Goal: Transaction & Acquisition: Obtain resource

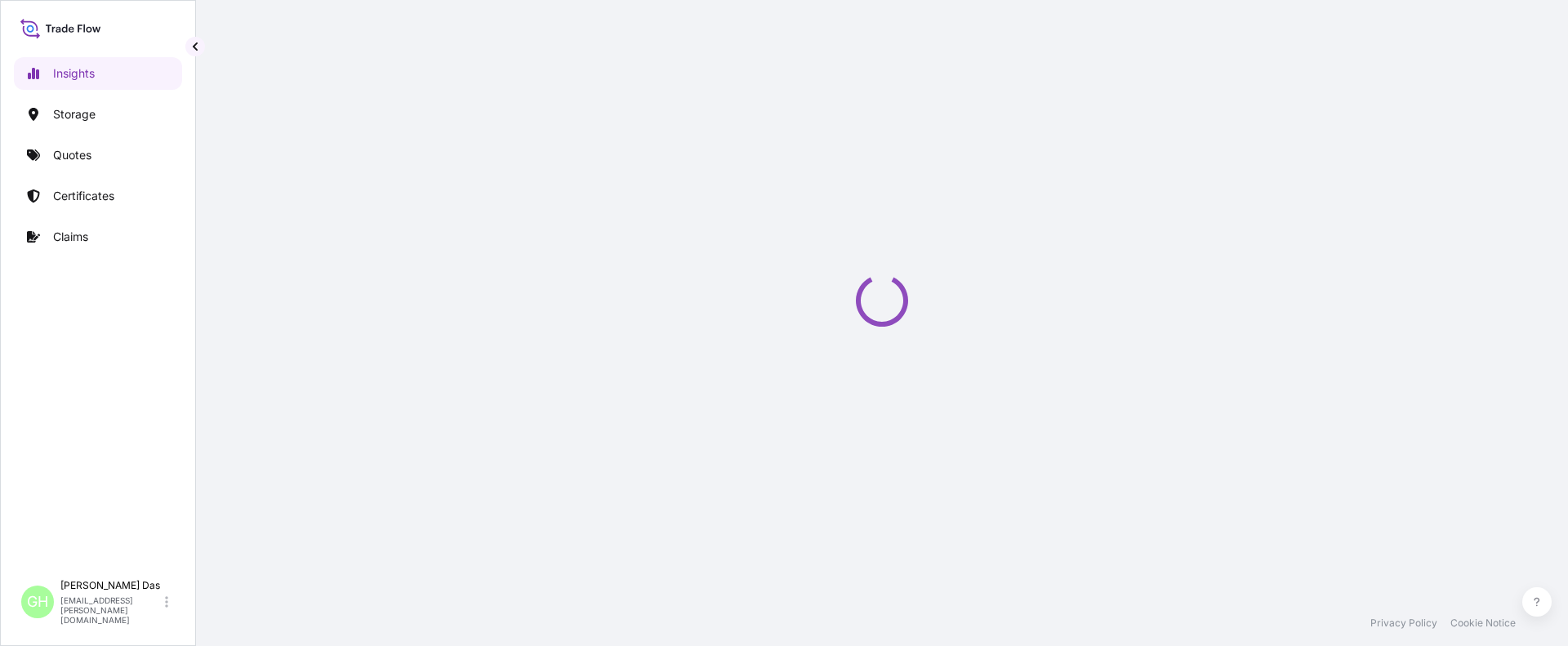
select select "2025"
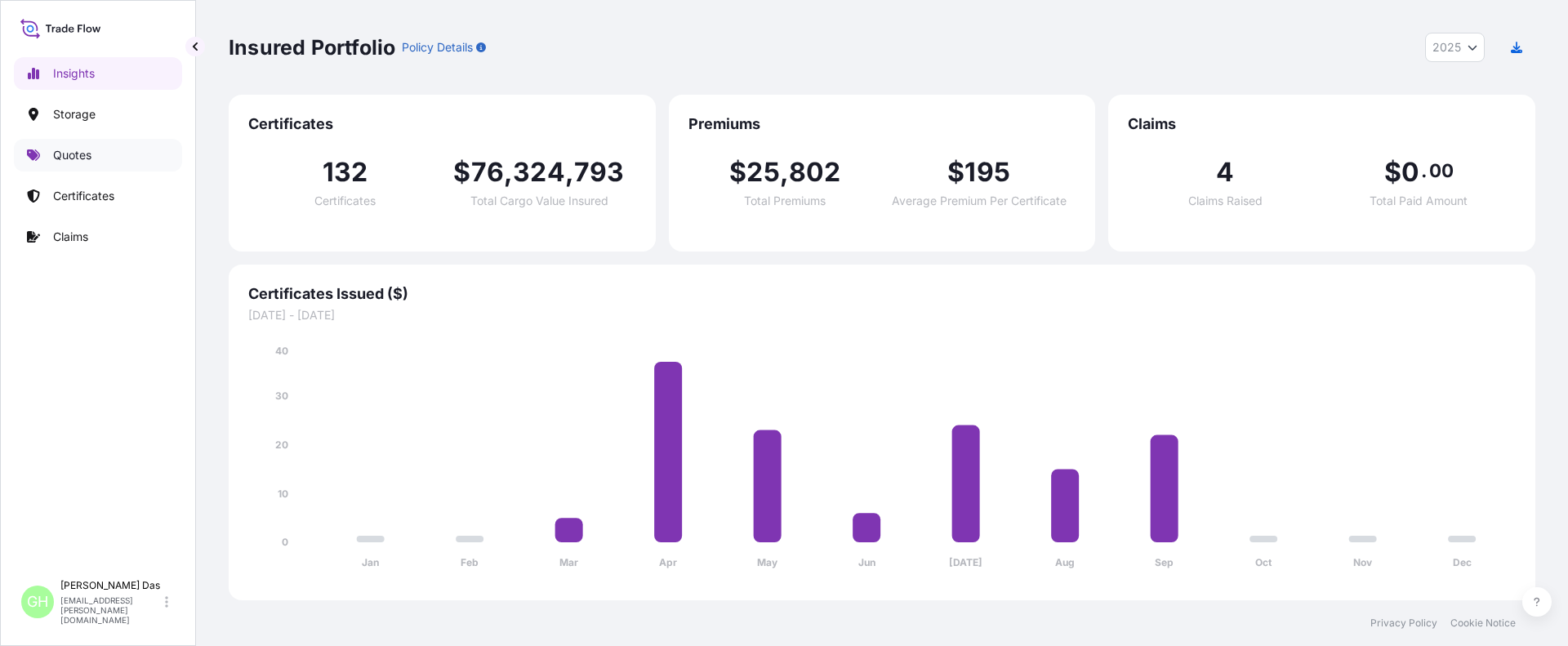
click at [64, 153] on p "Quotes" at bounding box center [72, 155] width 38 height 16
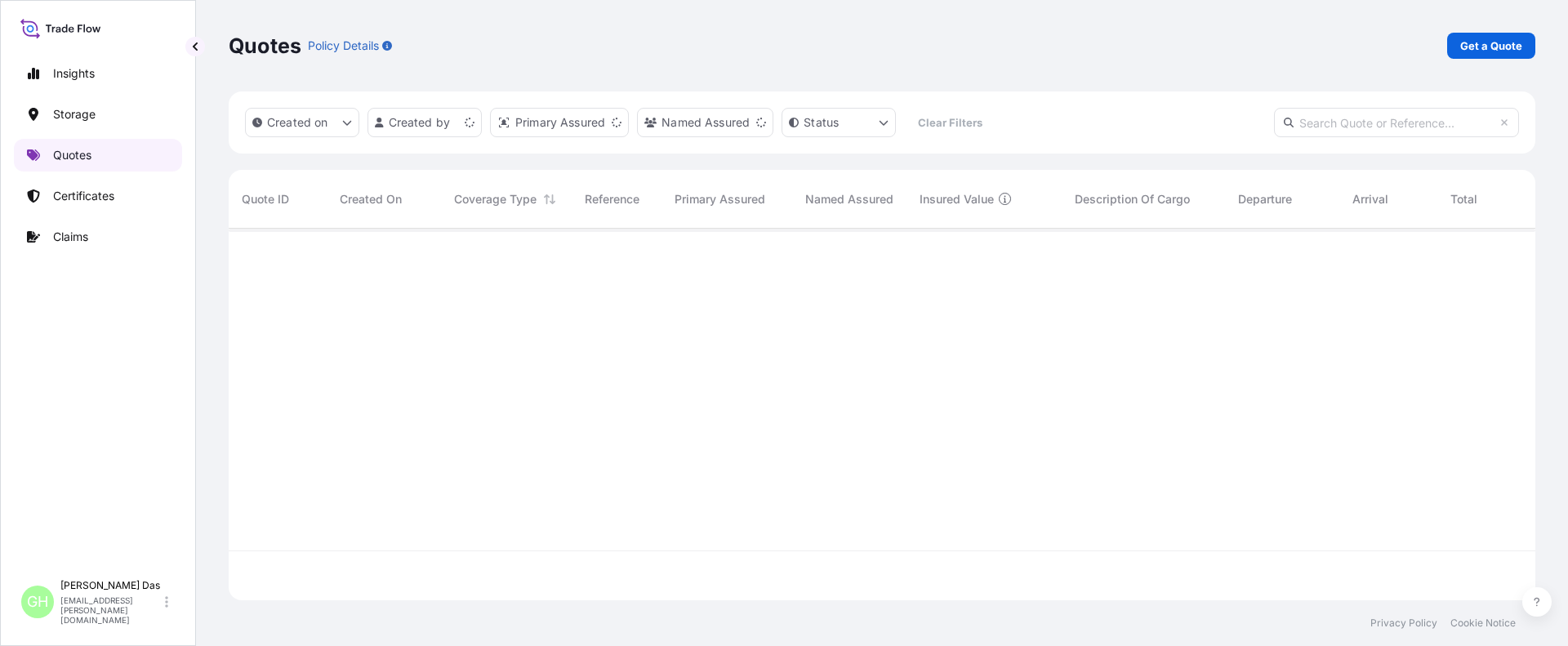
scroll to position [369, 1294]
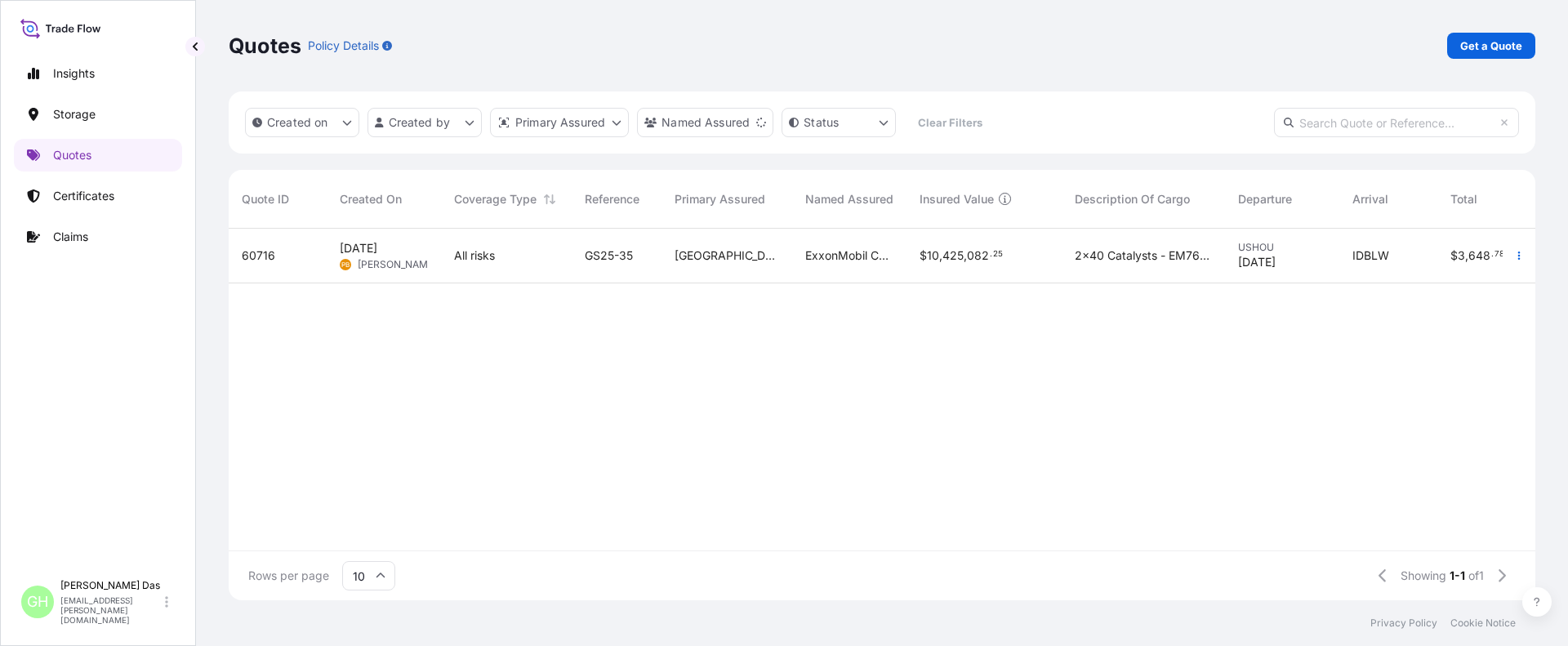
click at [1338, 120] on input "text" at bounding box center [1396, 122] width 245 height 29
paste input "[DATE]"
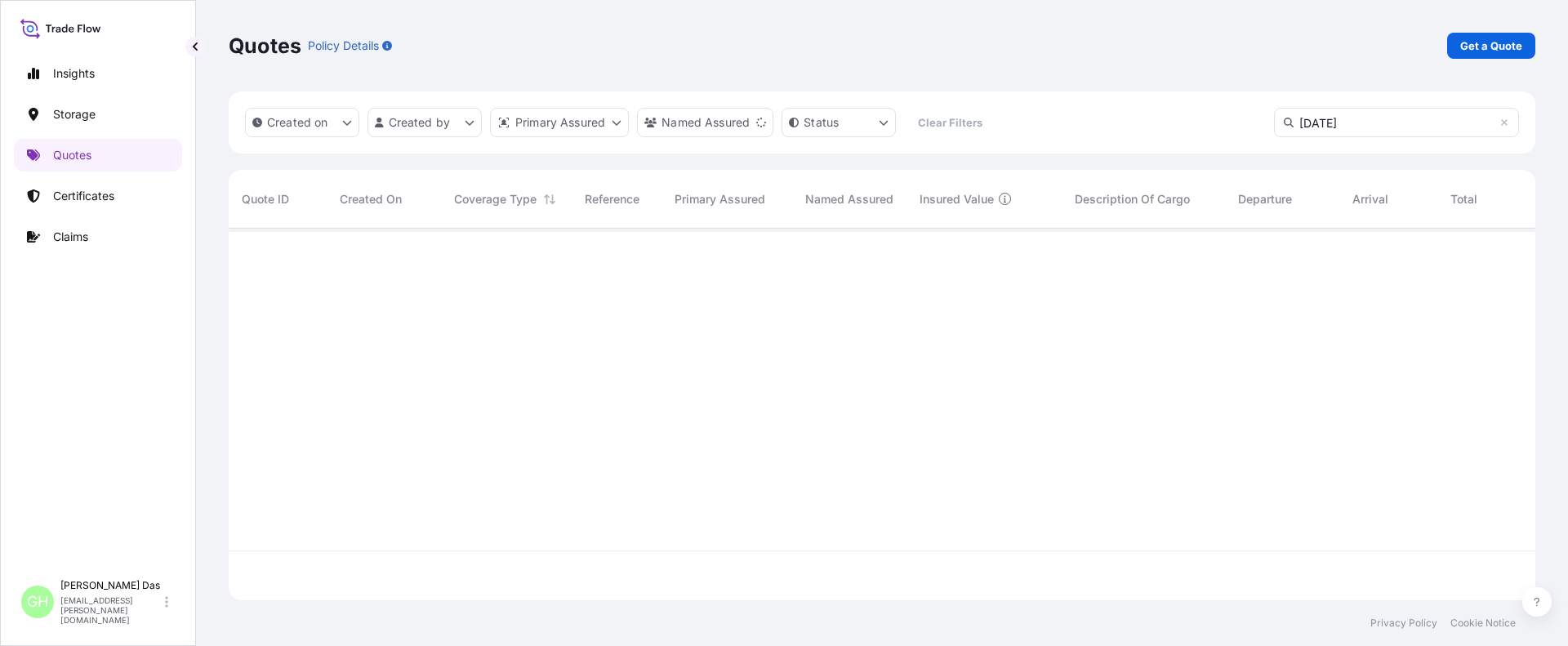
drag, startPoint x: 551, startPoint y: 442, endPoint x: 866, endPoint y: 265, distance: 361.3
click at [551, 442] on div at bounding box center [955, 389] width 1454 height 322
drag, startPoint x: 1358, startPoint y: 125, endPoint x: 1236, endPoint y: 129, distance: 122.1
click at [1236, 129] on div "Created on Created by Primary Assured Named Assured Status Clear Filters [DATE]" at bounding box center [881, 123] width 1307 height 62
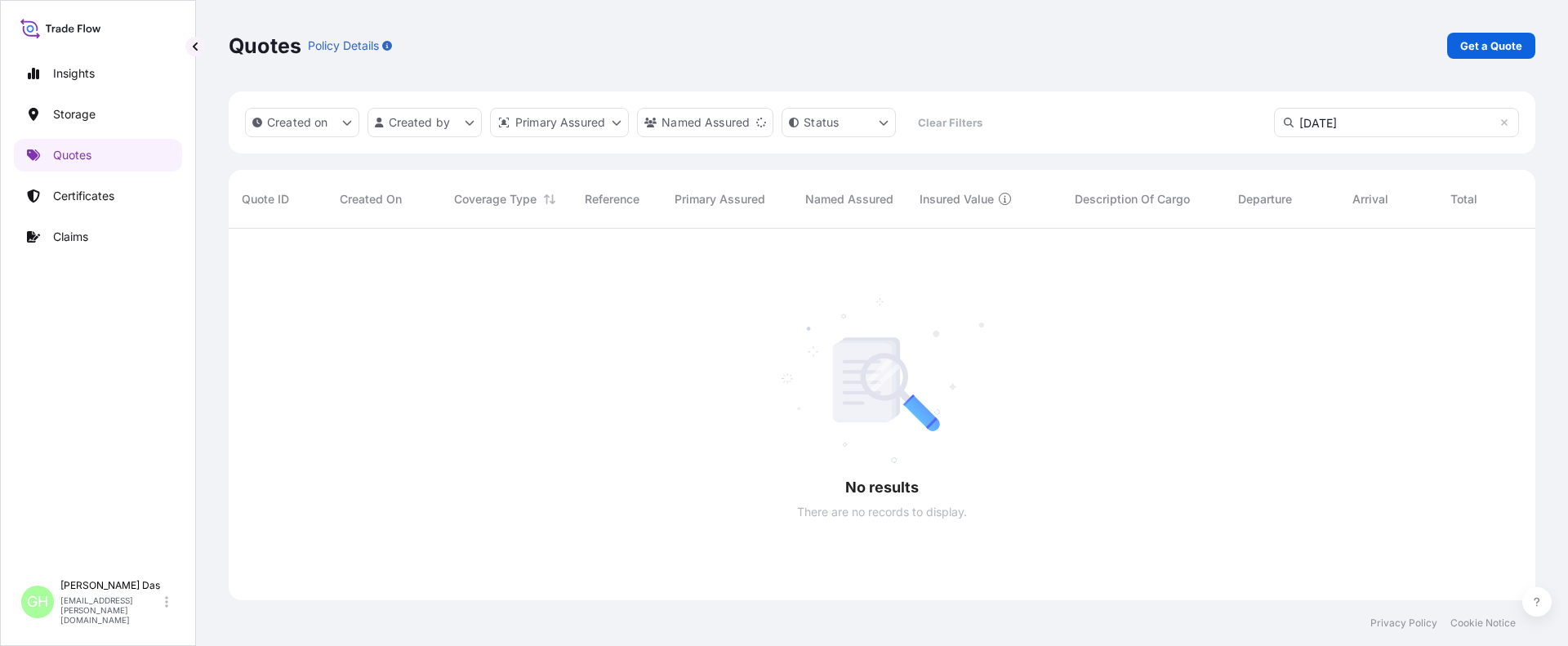
paste input "5013177863"
type input "5013177863"
click at [1513, 39] on p "Get a Quote" at bounding box center [1491, 46] width 62 height 16
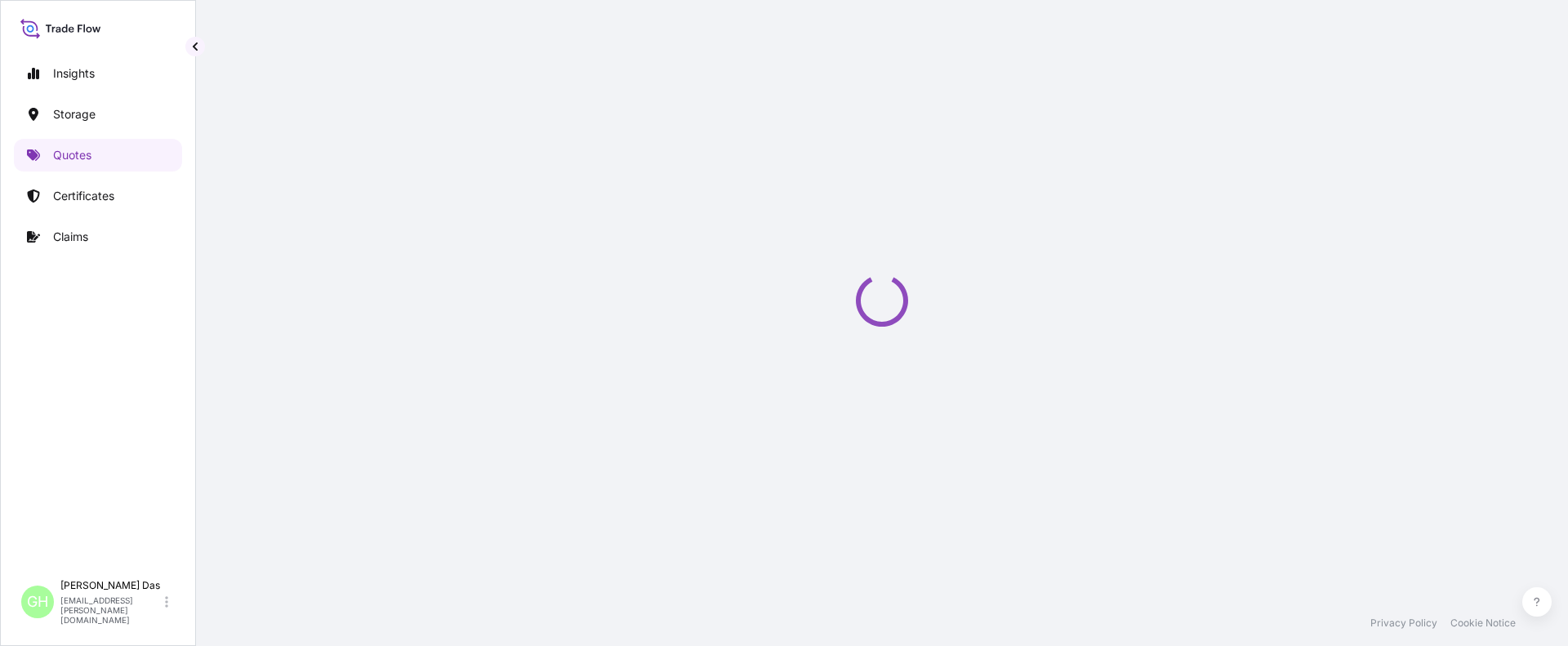
select select "Water"
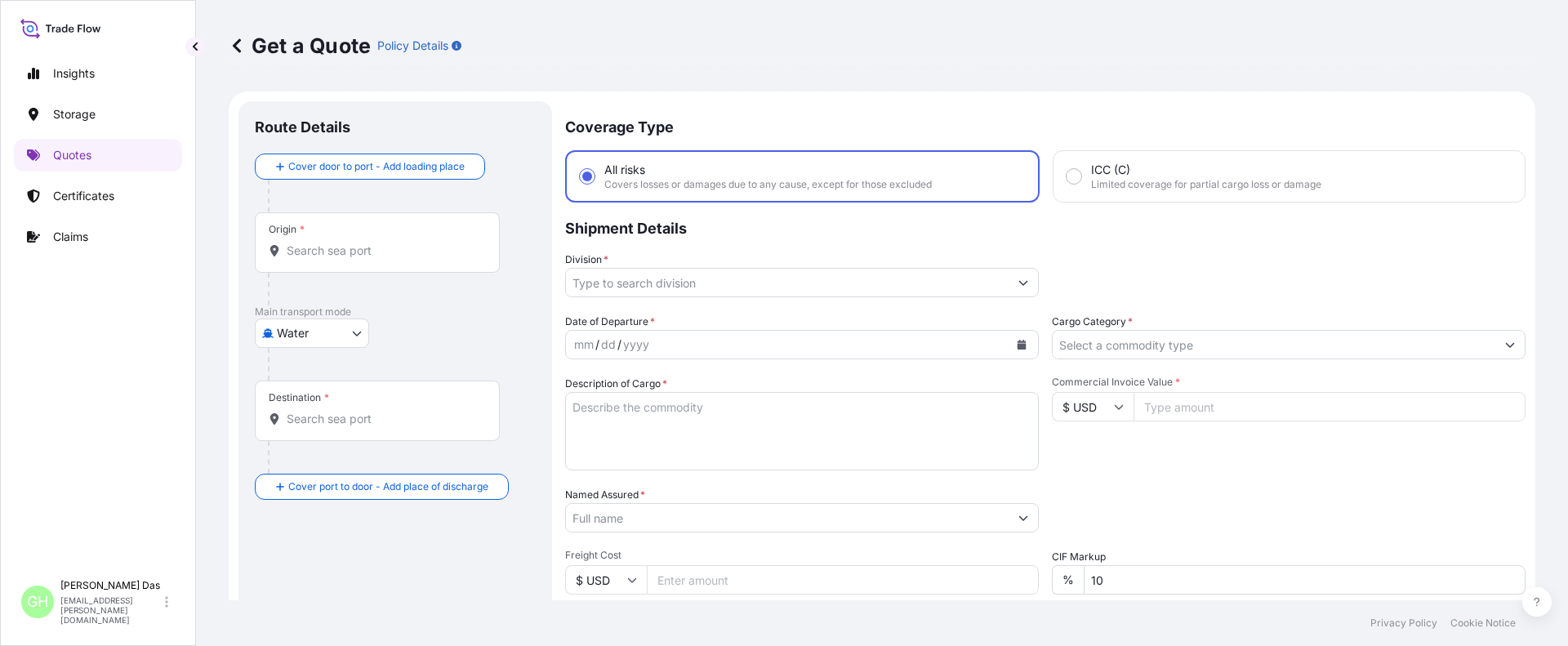
scroll to position [26, 0]
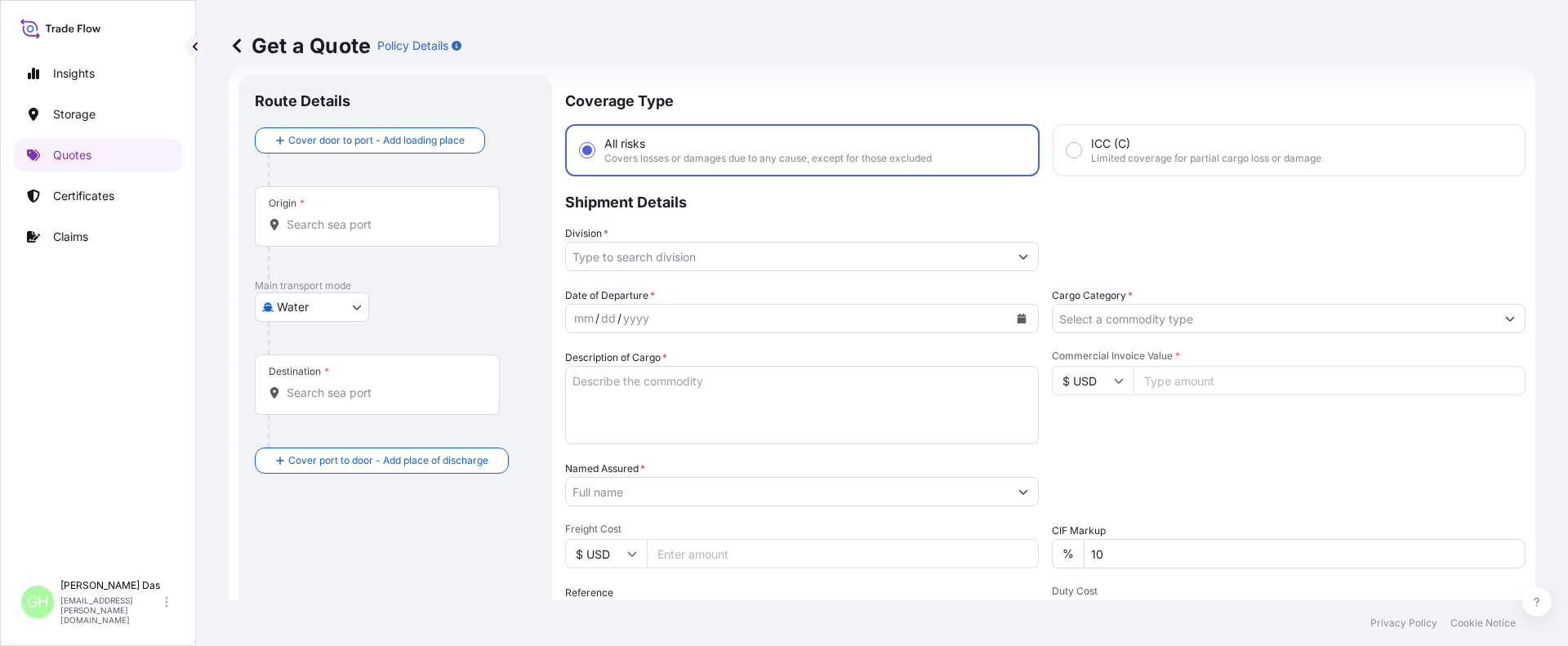
click at [331, 218] on input "Origin *" at bounding box center [383, 225] width 193 height 16
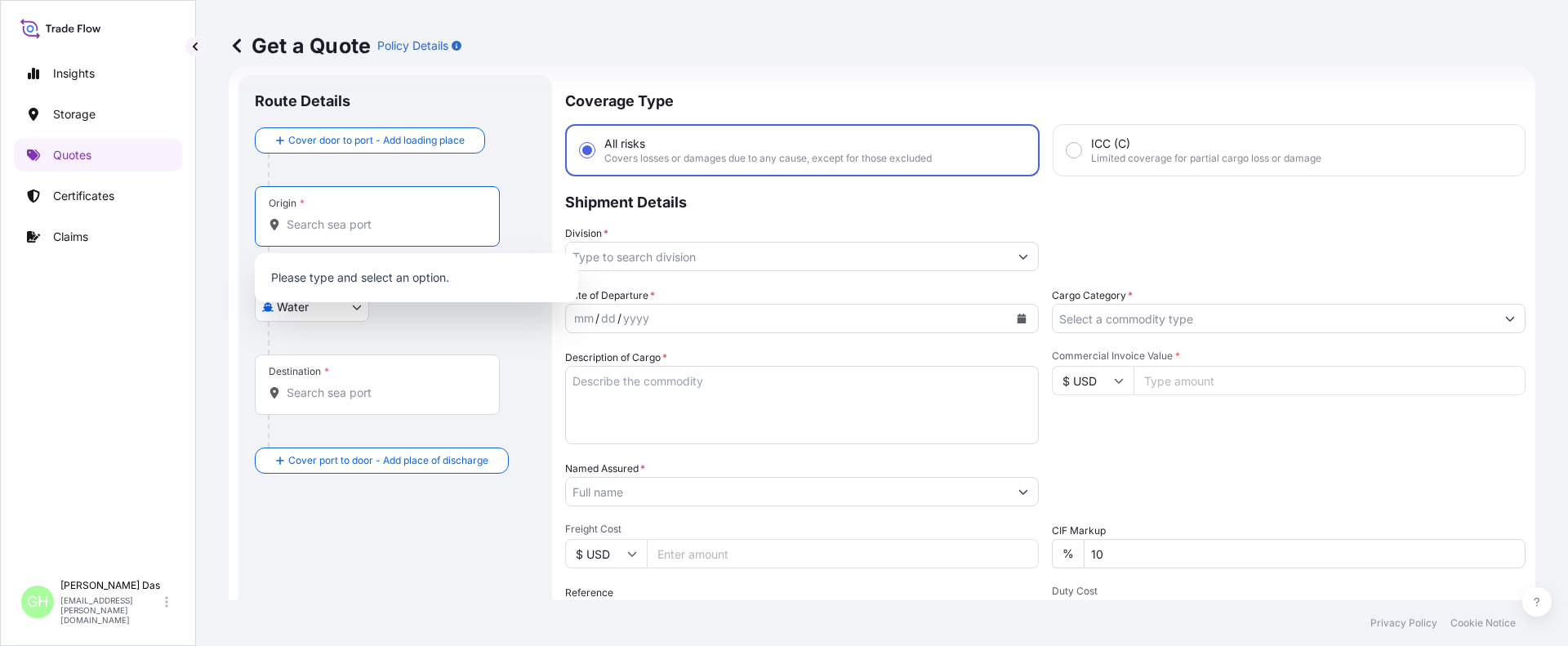
paste input "[GEOGRAPHIC_DATA], [GEOGRAPHIC_DATA]"
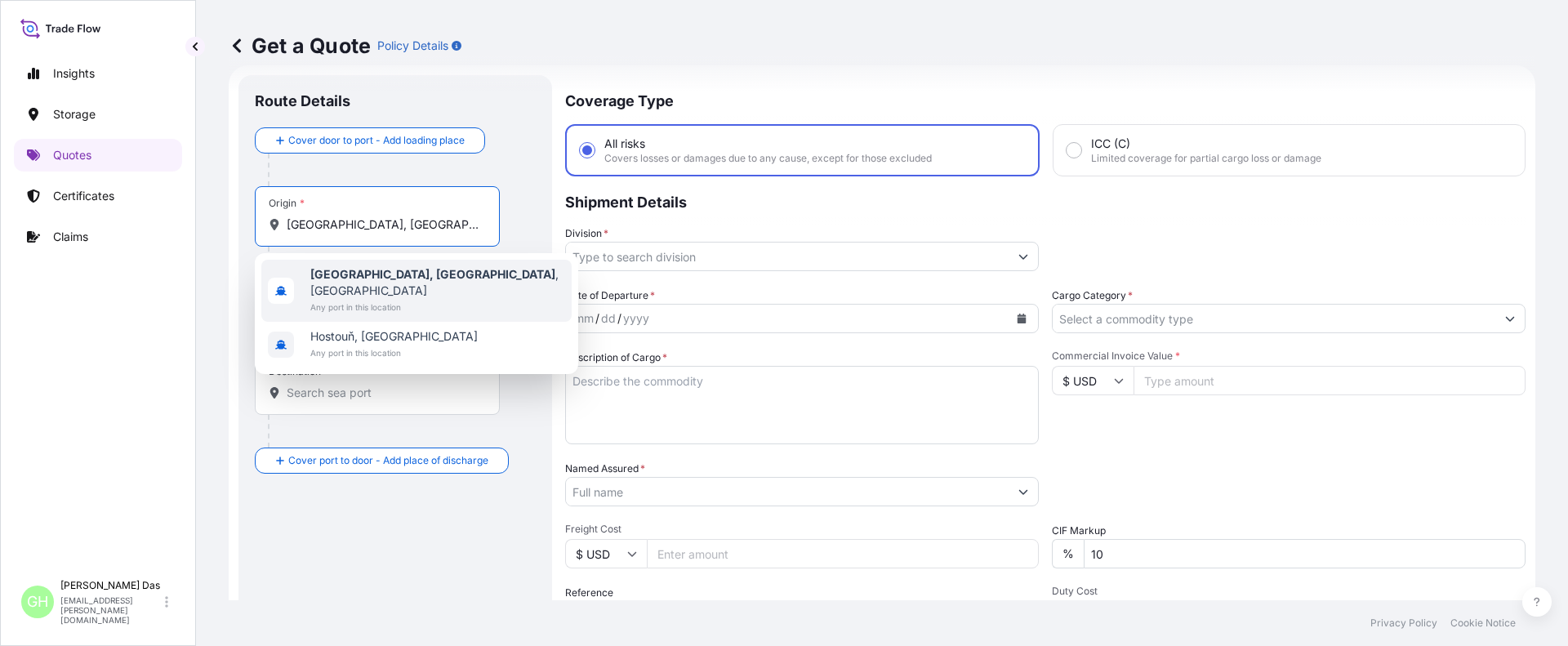
click at [351, 282] on span "[GEOGRAPHIC_DATA], [GEOGRAPHIC_DATA] , [GEOGRAPHIC_DATA]" at bounding box center [438, 283] width 255 height 33
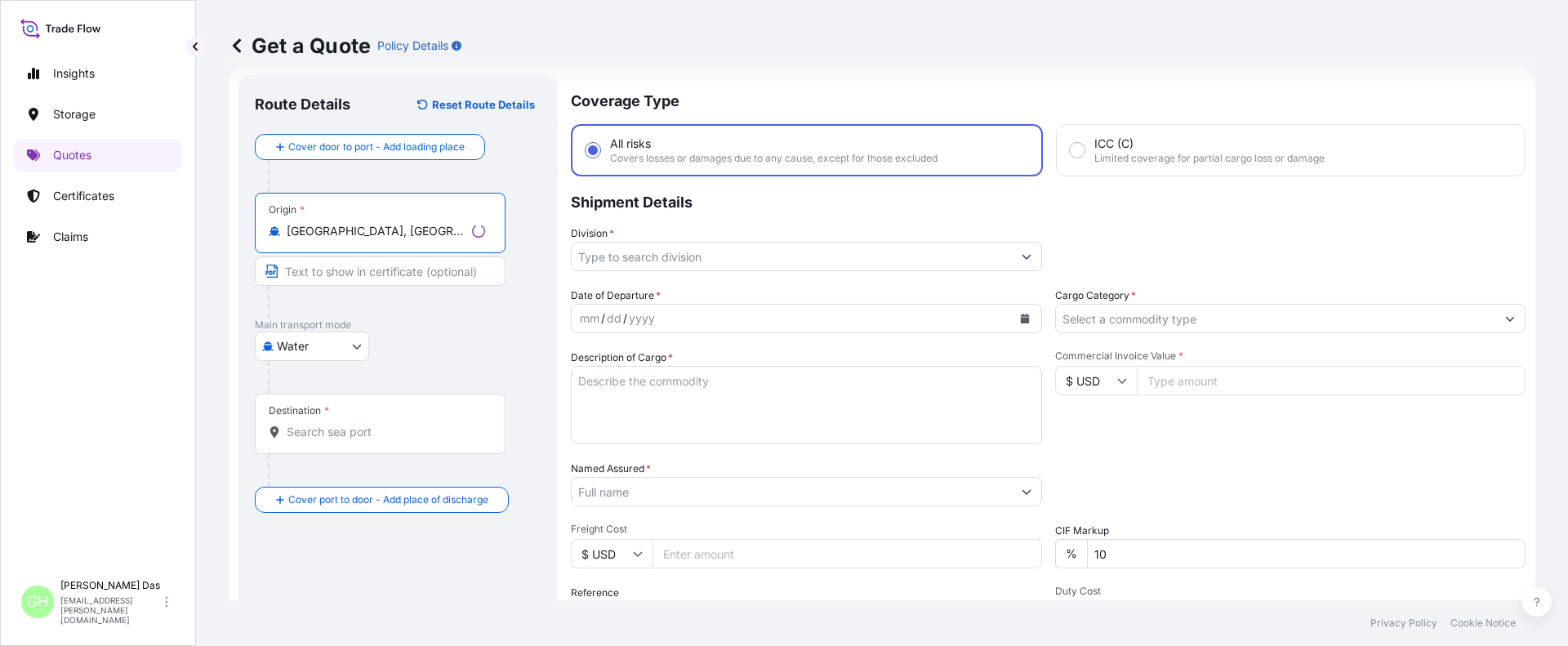
type input "[GEOGRAPHIC_DATA], [GEOGRAPHIC_DATA], [GEOGRAPHIC_DATA]"
click at [354, 435] on input "Destination *" at bounding box center [383, 432] width 193 height 16
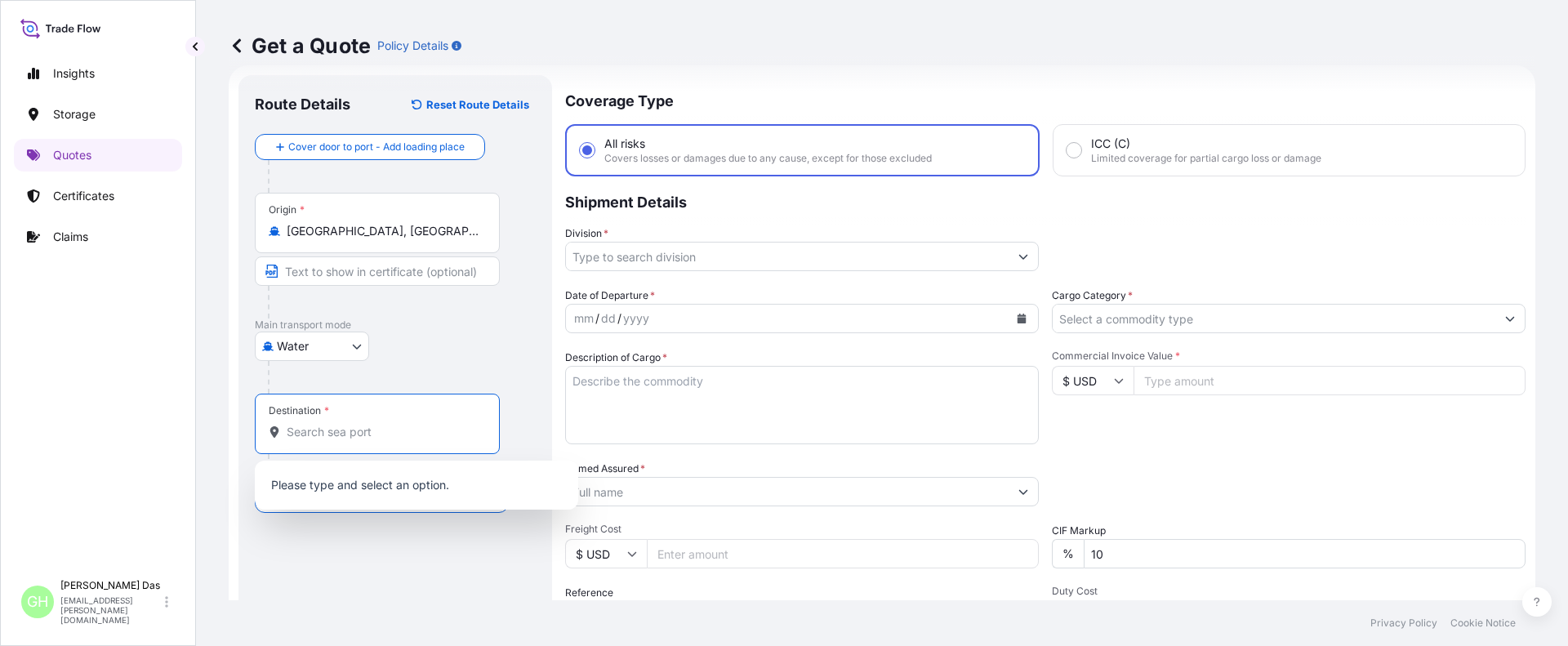
paste input "ASHDOD, [GEOGRAPHIC_DATA]"
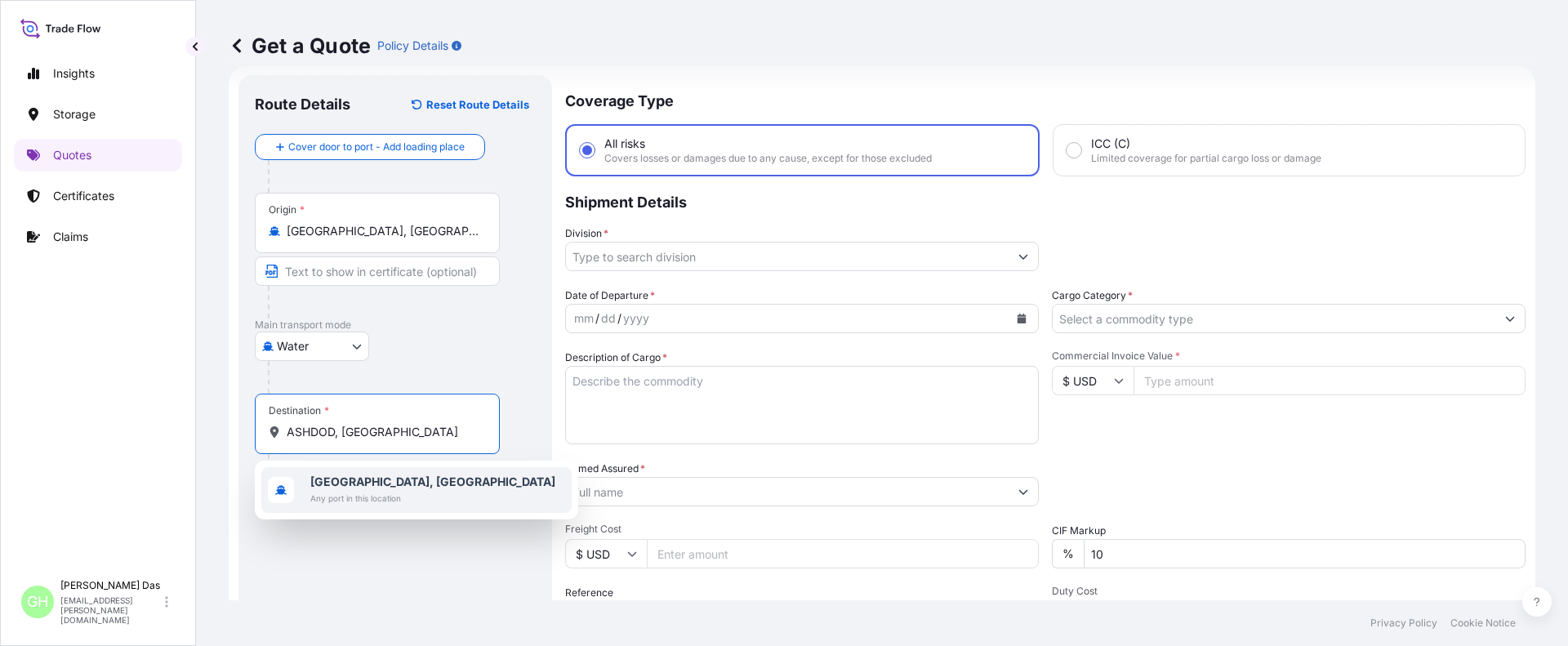
click at [345, 488] on b "[GEOGRAPHIC_DATA], [GEOGRAPHIC_DATA]" at bounding box center [433, 482] width 245 height 14
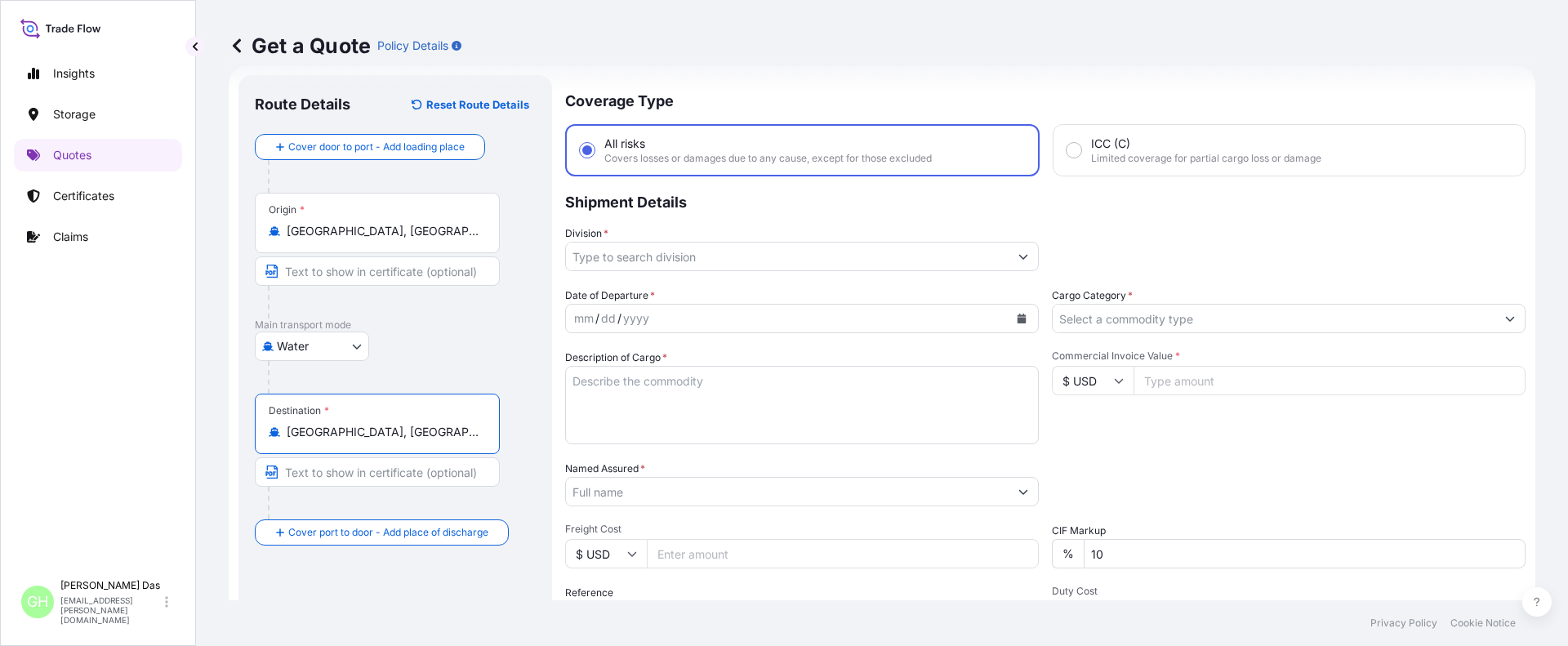
type input "[GEOGRAPHIC_DATA], [GEOGRAPHIC_DATA]"
click at [1019, 261] on icon "Show suggestions" at bounding box center [1023, 256] width 10 height 10
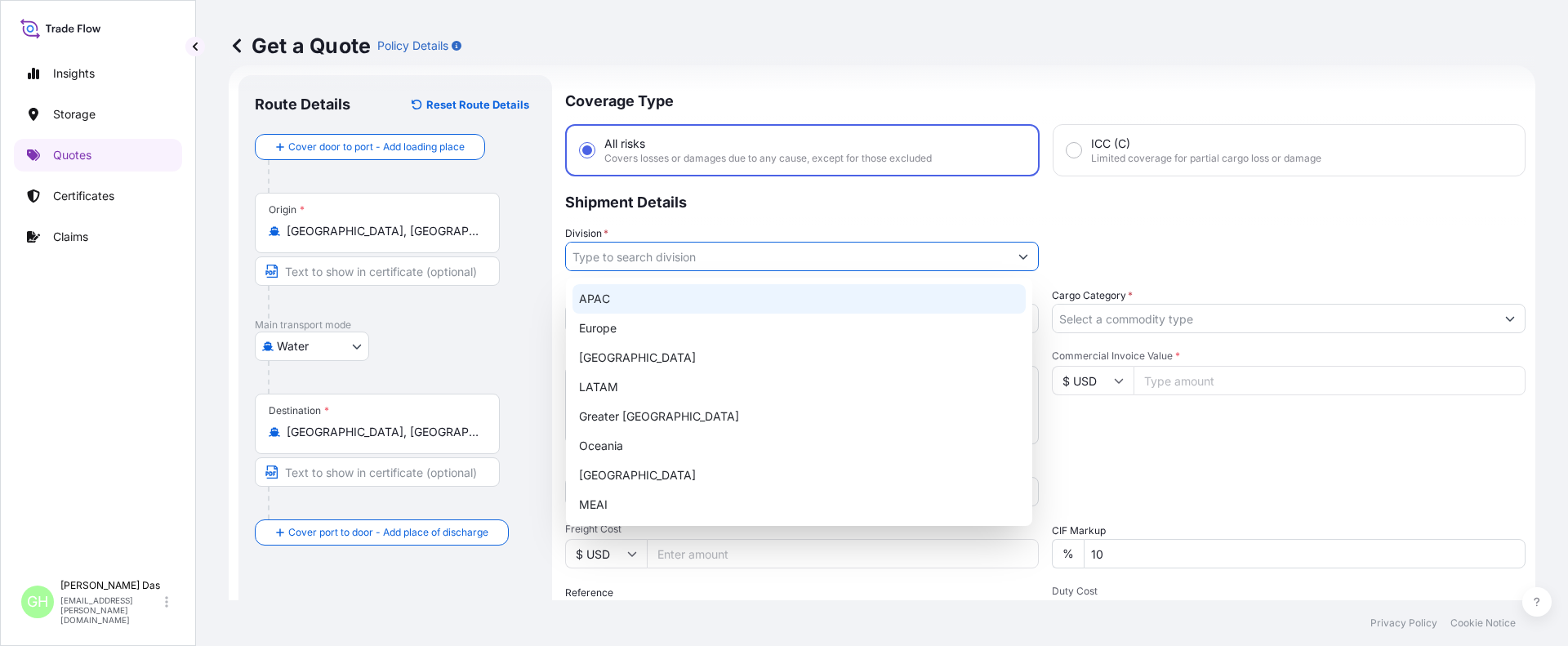
click at [605, 303] on div "APAC" at bounding box center [799, 299] width 453 height 29
type input "APAC"
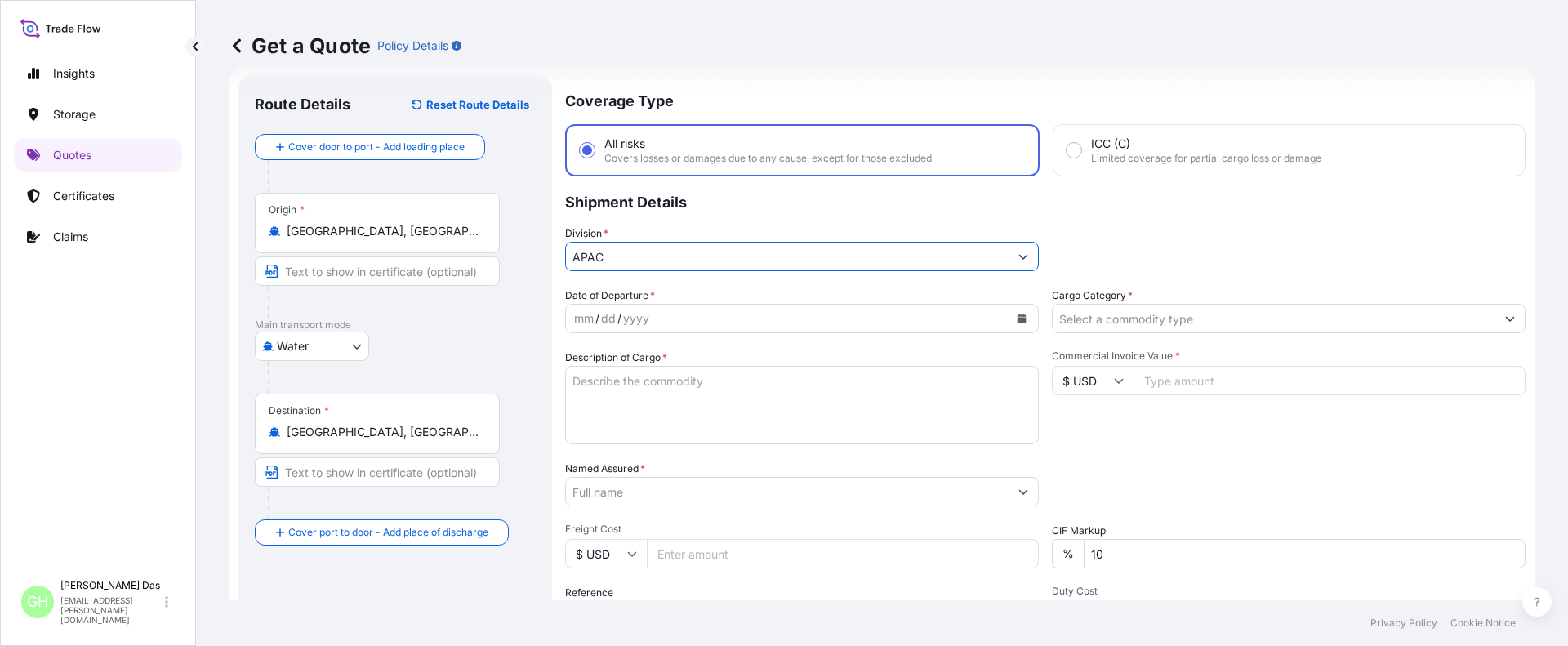
click at [1018, 316] on icon "Calendar" at bounding box center [1022, 319] width 9 height 10
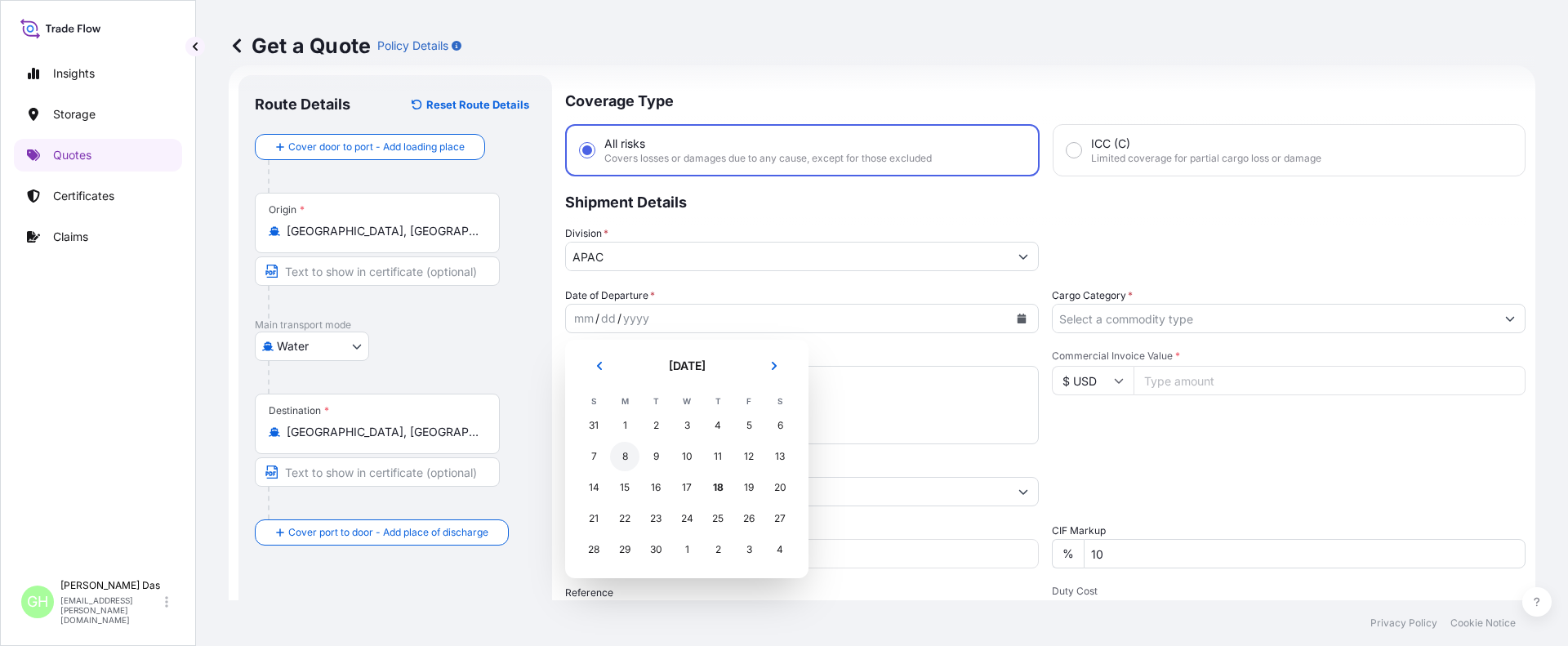
click at [624, 451] on div "8" at bounding box center [624, 456] width 29 height 29
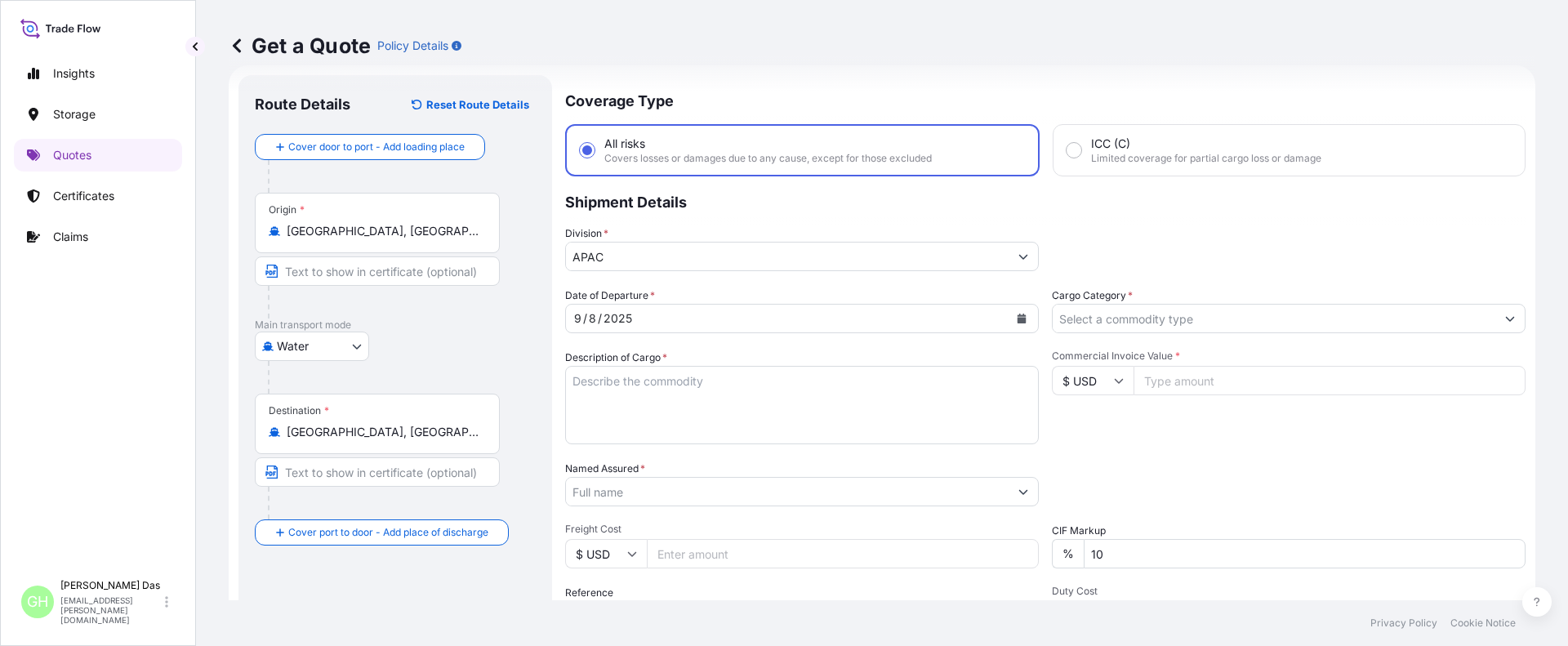
click at [629, 380] on textarea "Description of Cargo *" at bounding box center [802, 405] width 474 height 79
paste textarea "BAGS LOADED INTO 4 40' CONTAINER(S) ALATHON M5370, 55BAG"
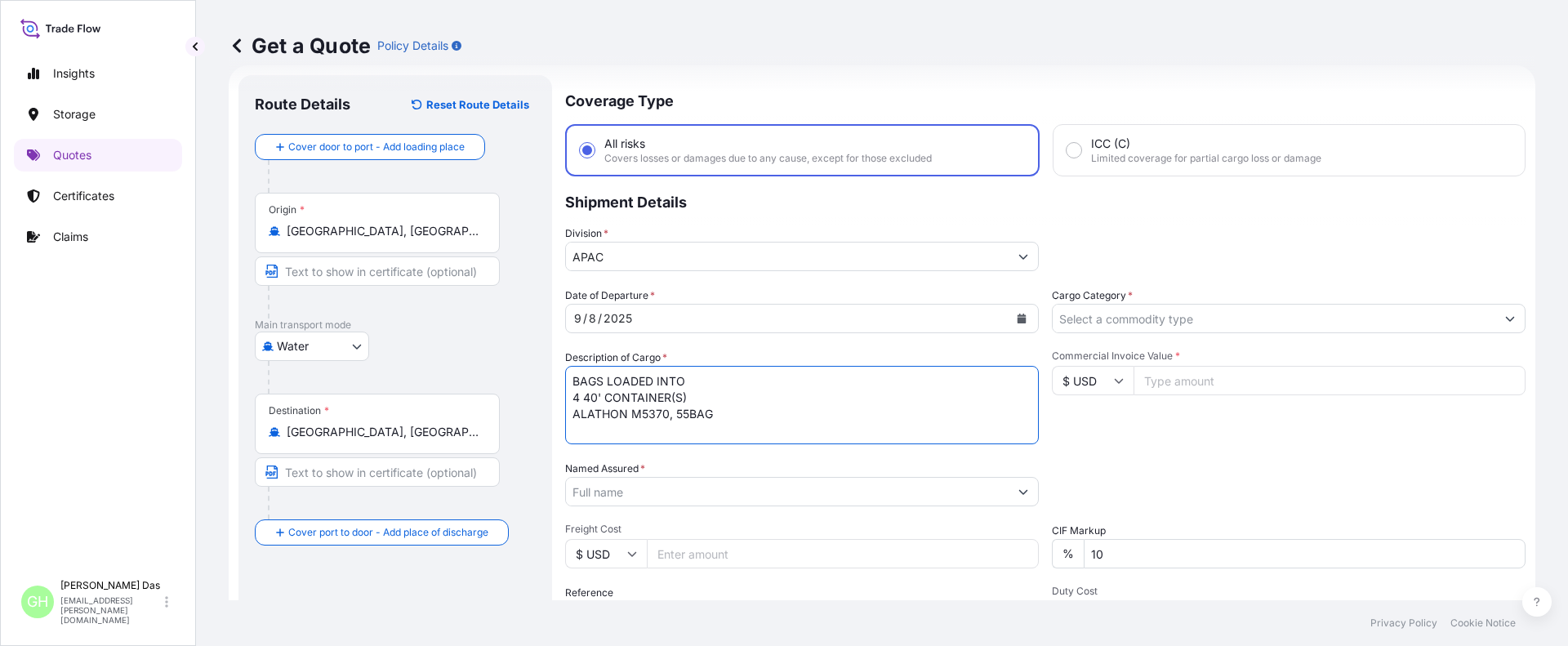
click at [573, 385] on textarea "BAGS LOADED INTO 4 40' CONTAINER(S) ALATHON M5370, 55BAG" at bounding box center [802, 405] width 474 height 79
type textarea "3740 BAGS LOADED INTO 4 40' CONTAINER(S) ALATHON M5370, 55BAG"
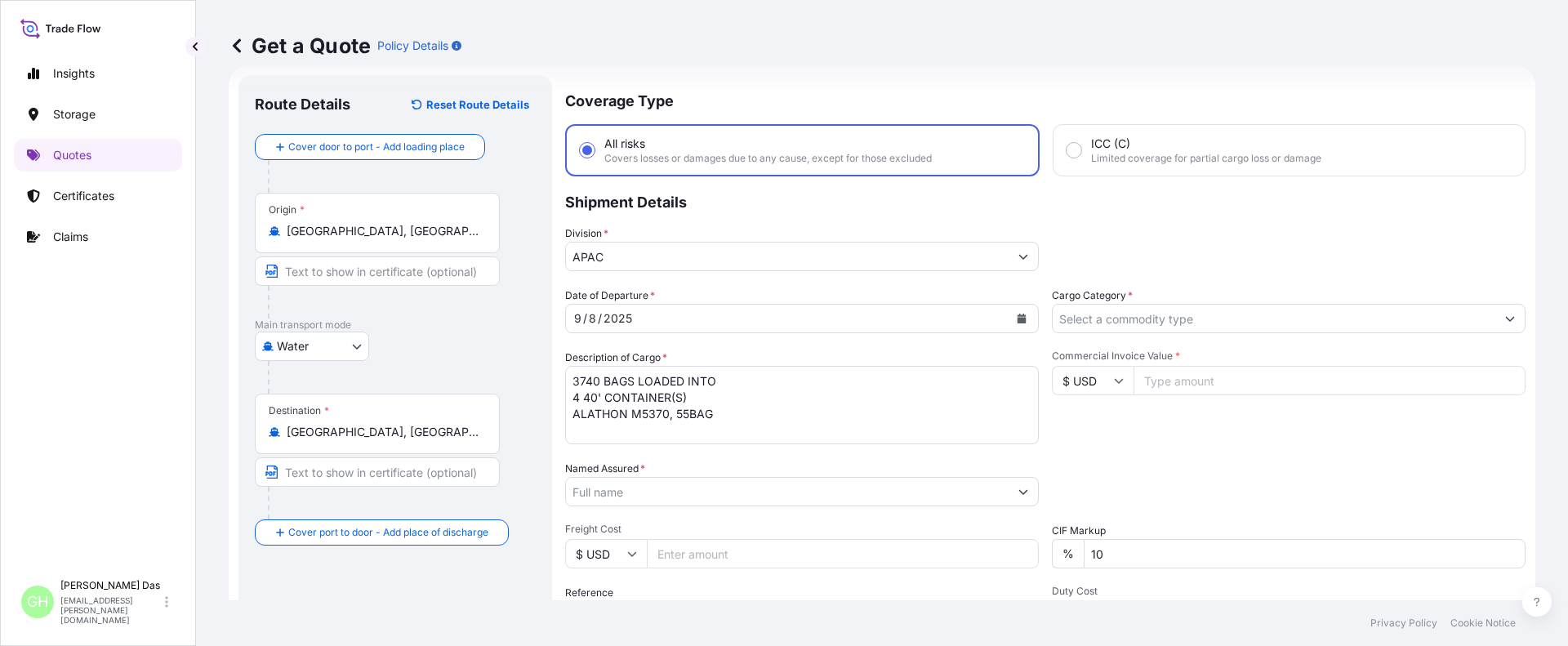
click at [132, 460] on div "Insights Storage Quotes Certificates Claims" at bounding box center [98, 307] width 169 height 529
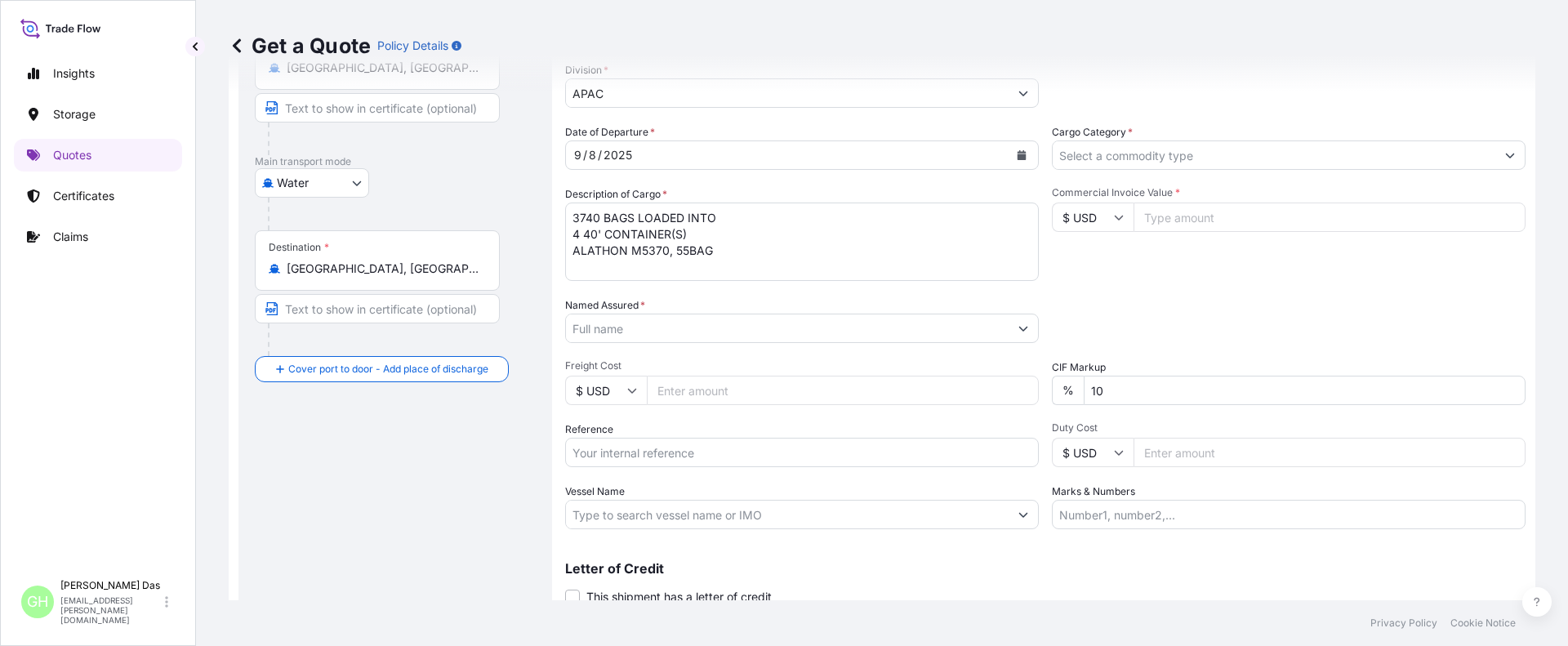
click at [643, 325] on input "Named Assured *" at bounding box center [788, 328] width 442 height 29
paste input "EQUISTAR CHEMICALS, LP"
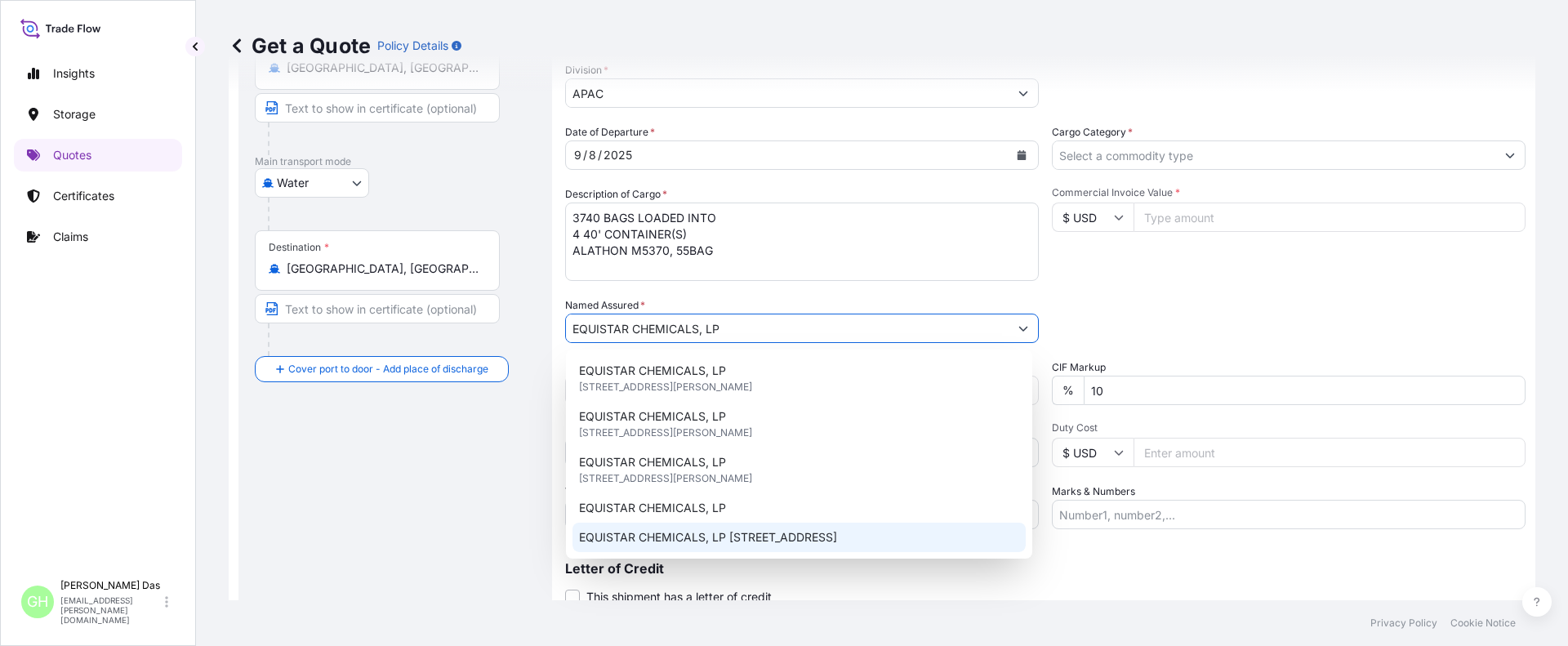
click at [838, 535] on span "EQUISTAR CHEMICALS, LP [STREET_ADDRESS]" at bounding box center [707, 537] width 258 height 16
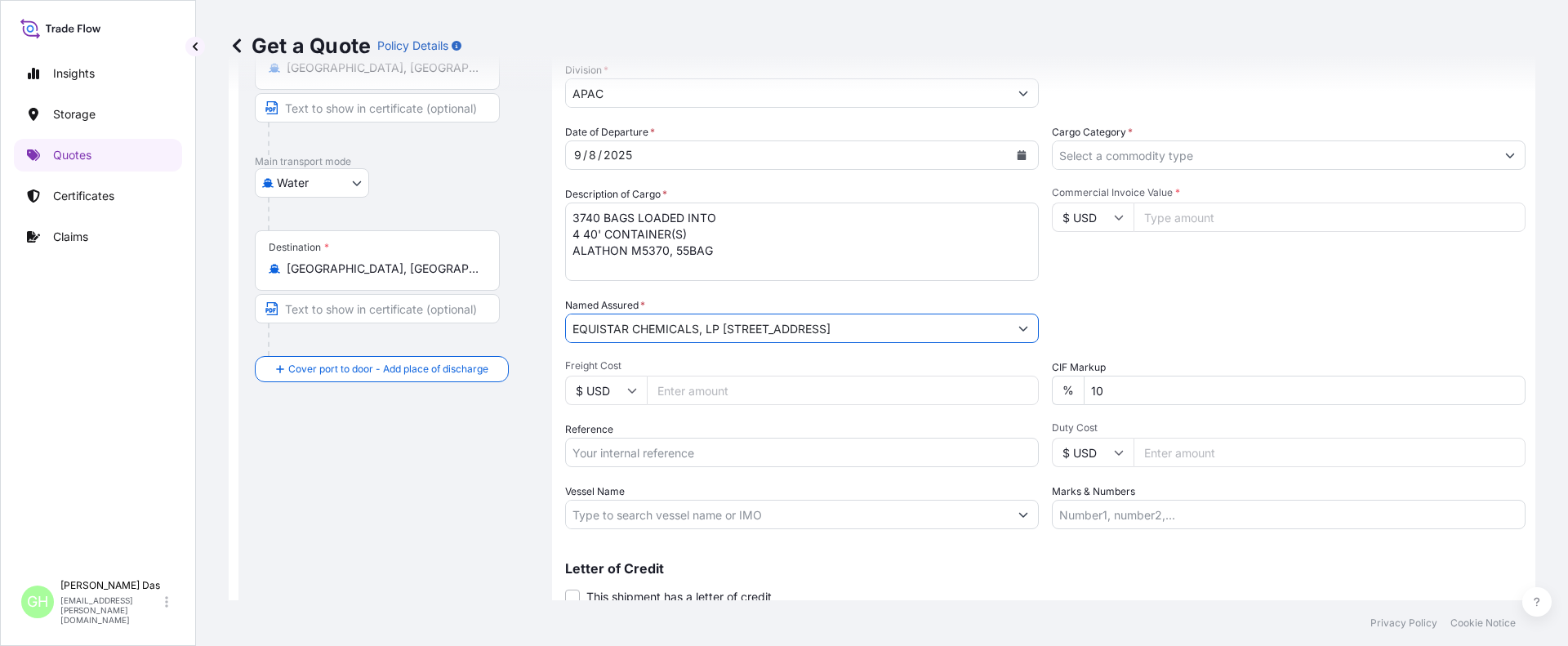
type input "EQUISTAR CHEMICALS, LP [STREET_ADDRESS]"
click at [1231, 157] on input "Cargo Category *" at bounding box center [1274, 154] width 442 height 29
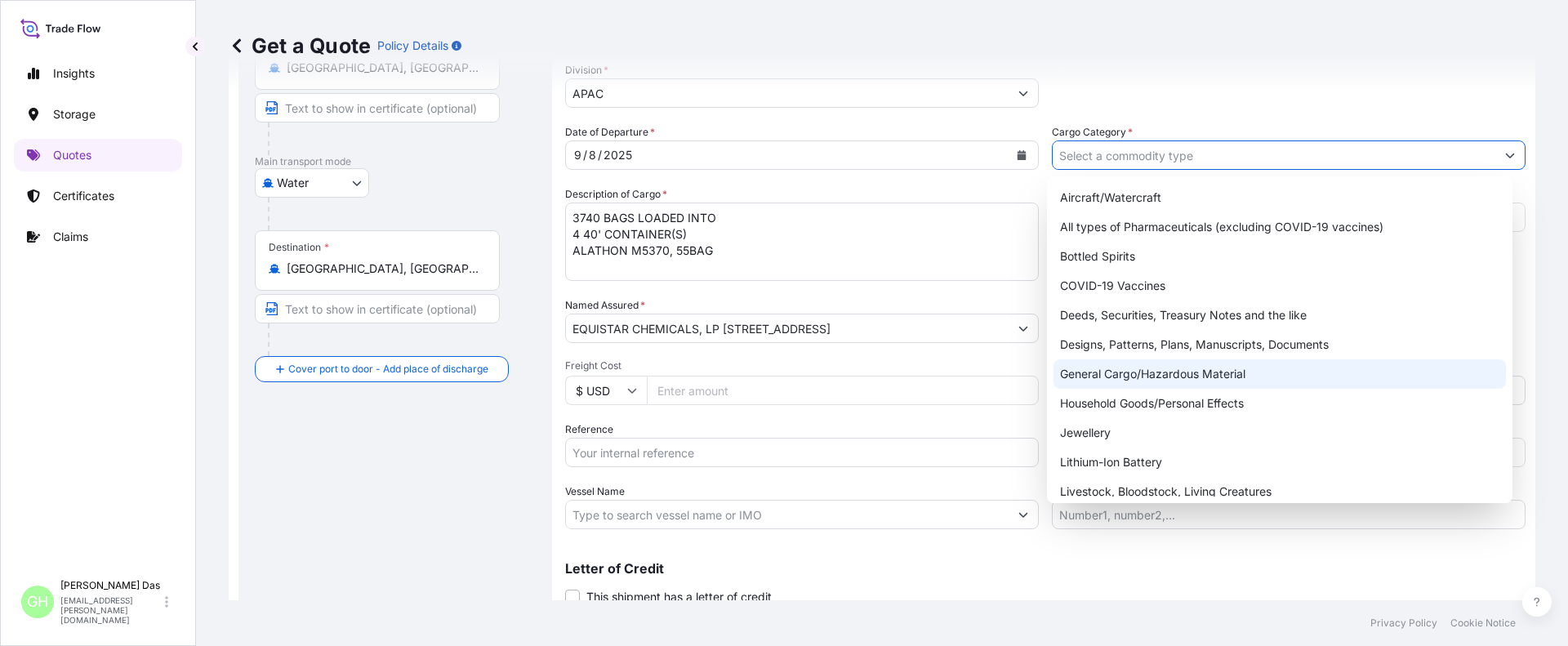
click at [1102, 373] on div "General Cargo/Hazardous Material" at bounding box center [1280, 374] width 453 height 29
type input "General Cargo/Hazardous Material"
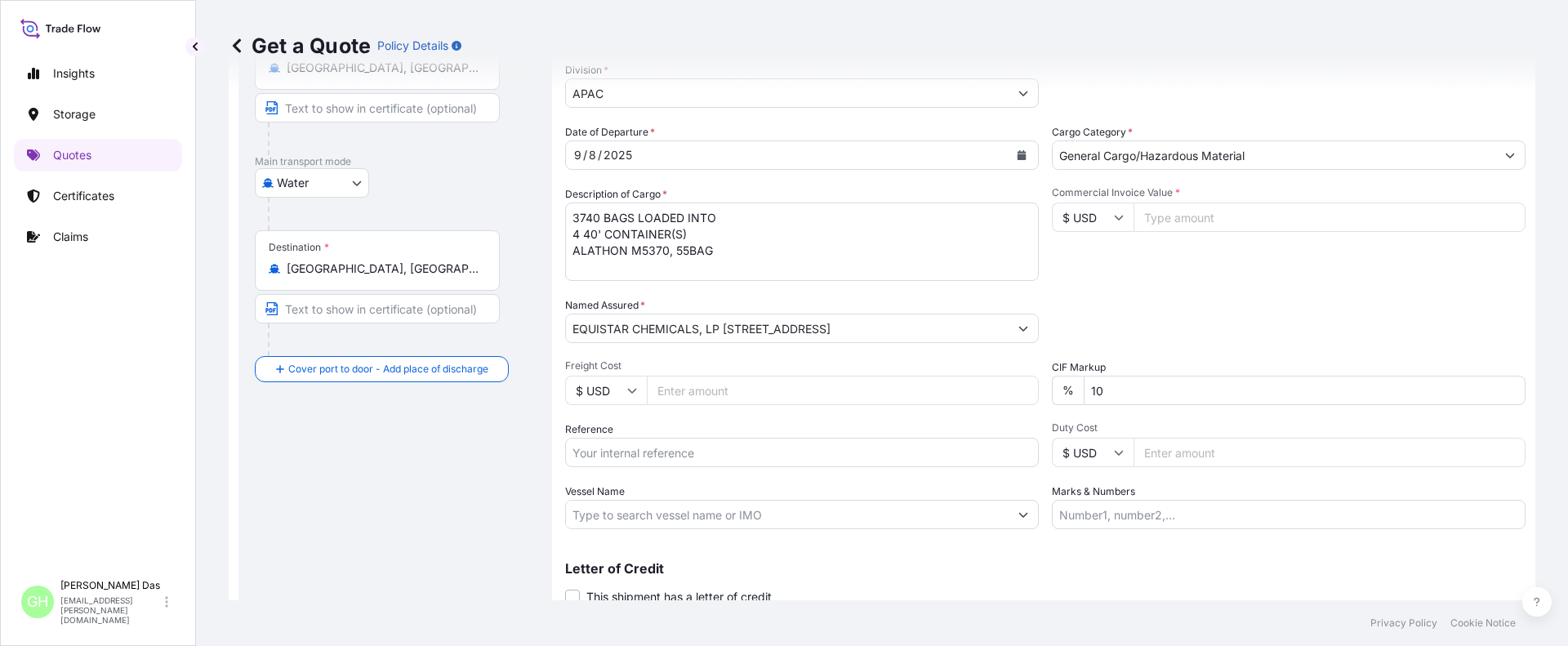
click at [616, 449] on input "Reference" at bounding box center [802, 452] width 474 height 29
paste input "5013177863"
click at [575, 451] on input "5013177863" at bounding box center [802, 452] width 474 height 29
paste input "10420865866"
type input "10420865866 / 5013177863"
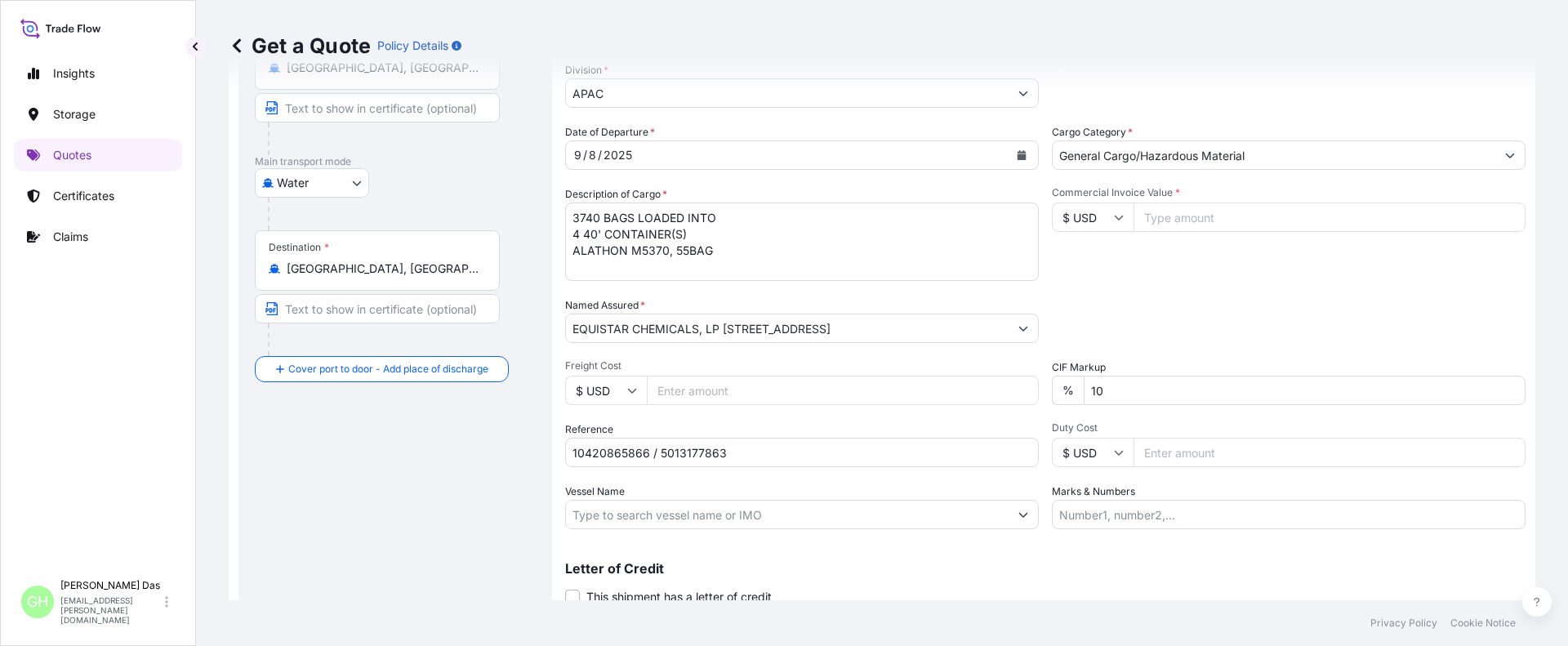
click at [633, 503] on input "Vessel Name" at bounding box center [788, 514] width 442 height 29
paste input "AS CAROLINA"
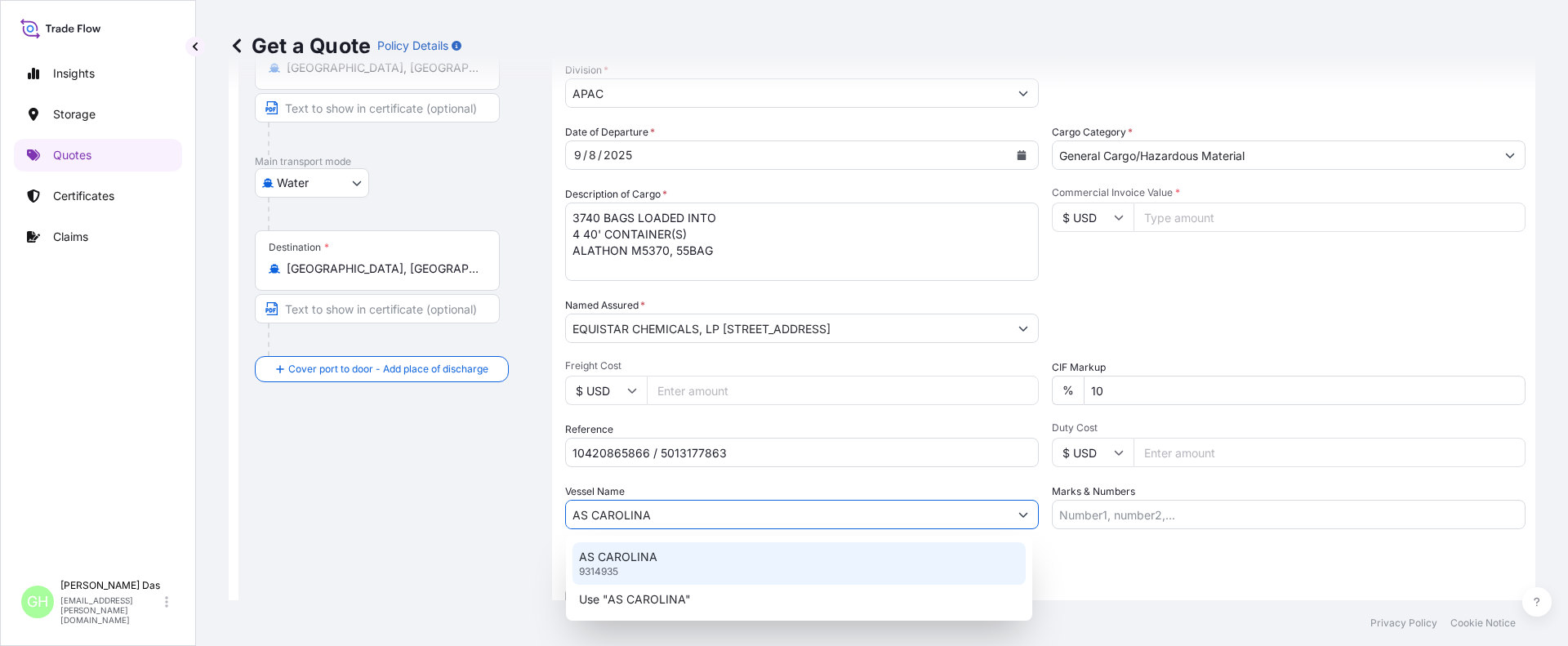
click at [664, 562] on div "AS CAROLINA 9314935" at bounding box center [799, 564] width 453 height 43
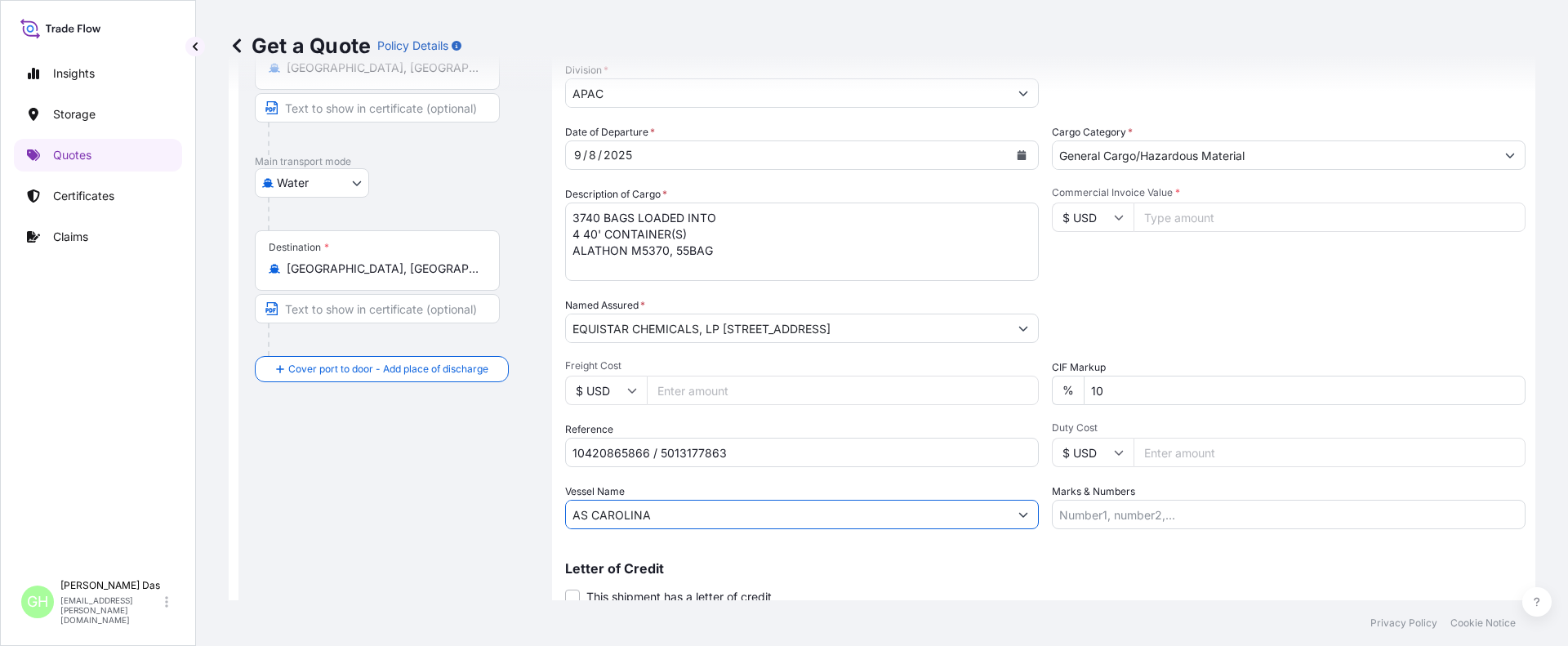
type input "AS CAROLINA"
drag, startPoint x: 92, startPoint y: 445, endPoint x: 353, endPoint y: 557, distance: 284.0
click at [91, 445] on div "Insights Storage Quotes Certificates Claims" at bounding box center [98, 307] width 169 height 529
click at [1193, 223] on input "Commercial Invoice Value *" at bounding box center [1330, 217] width 392 height 29
paste input "76500"
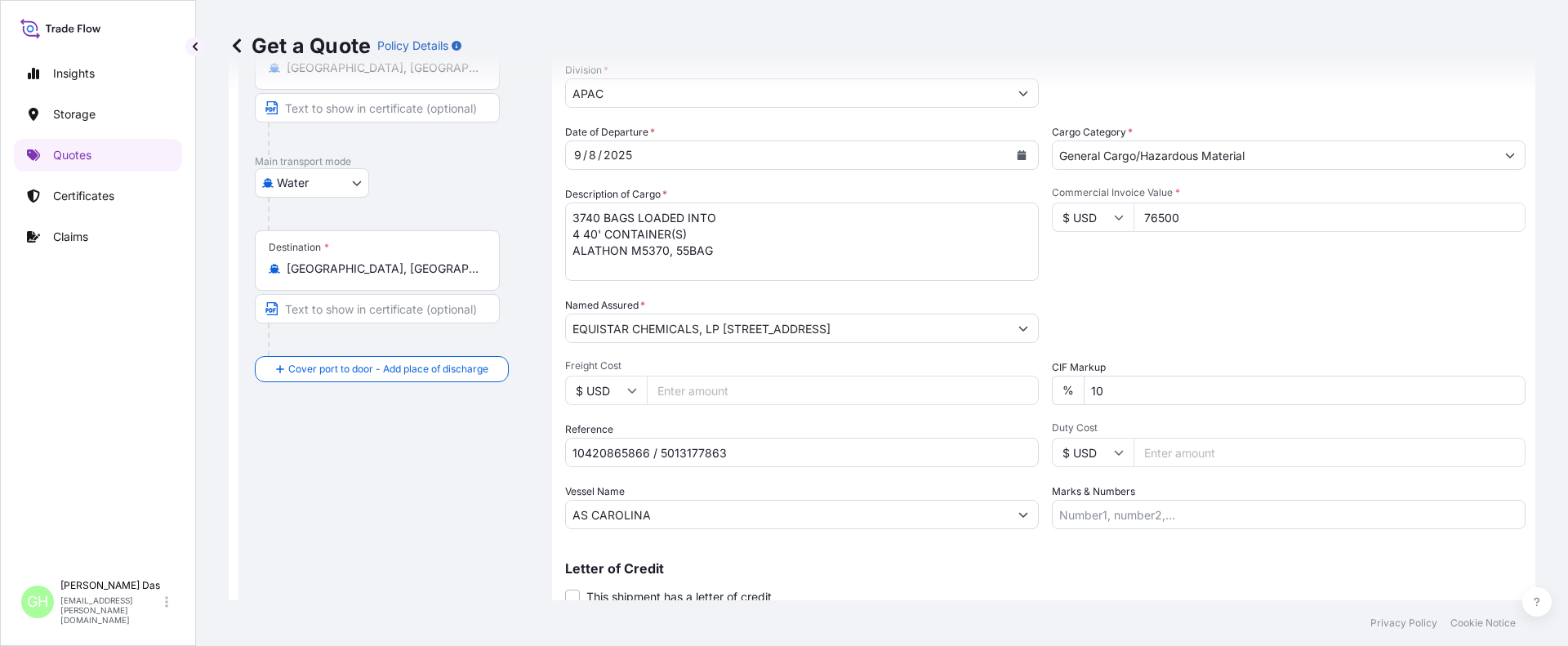
type input "76500"
click at [1119, 315] on div "Packing Category Type to search a container mode Please select a primary mode o…" at bounding box center [1288, 319] width 474 height 46
click at [383, 462] on div "Route Details Reset Route Details Cover door to port - Add loading place Place …" at bounding box center [395, 281] width 281 height 707
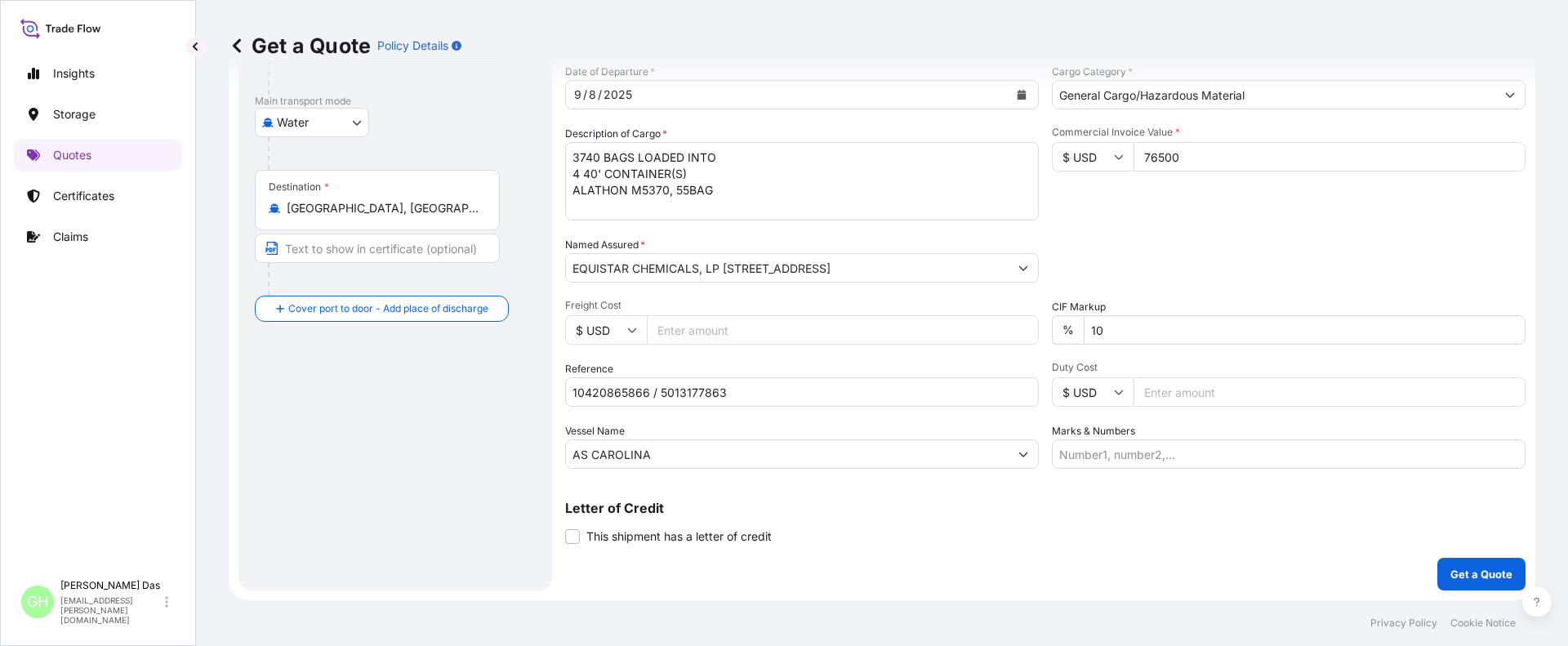
click at [1451, 573] on p "Get a Quote" at bounding box center [1481, 575] width 62 height 16
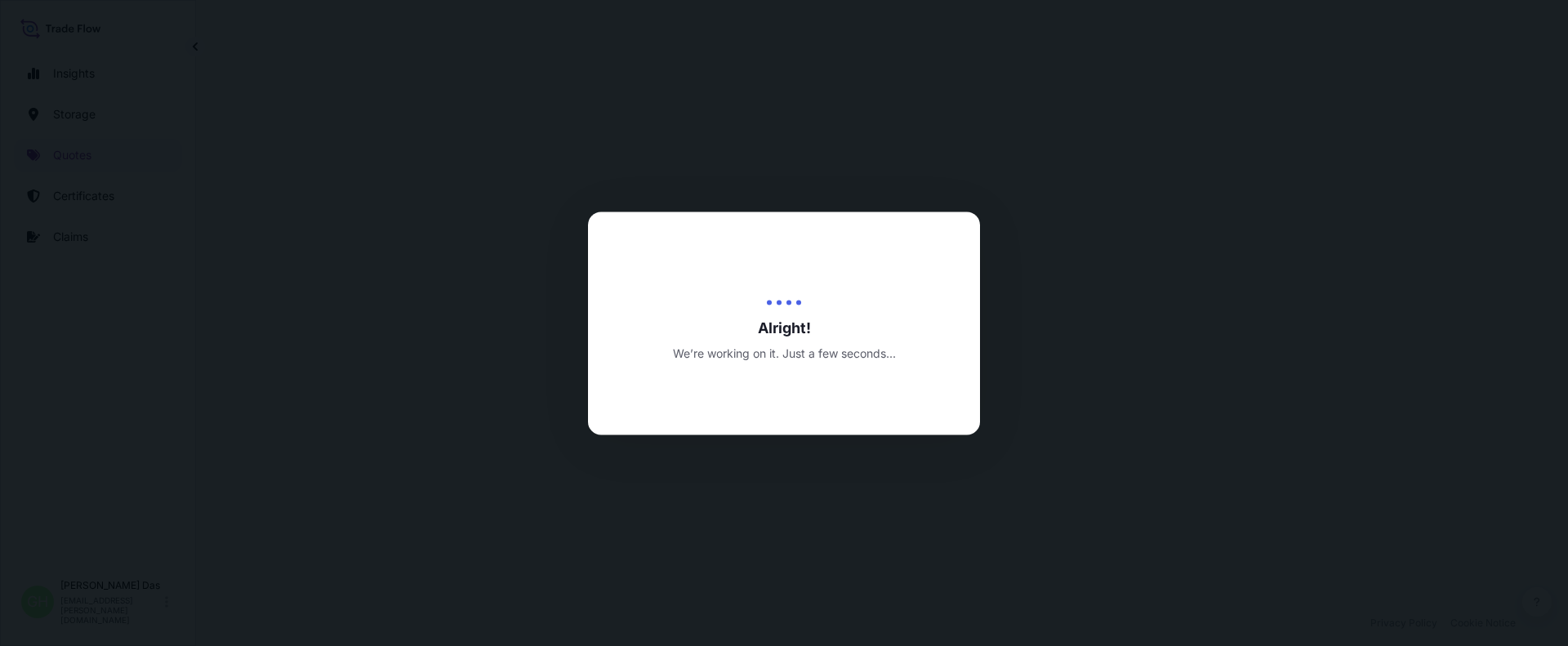
select select "Water"
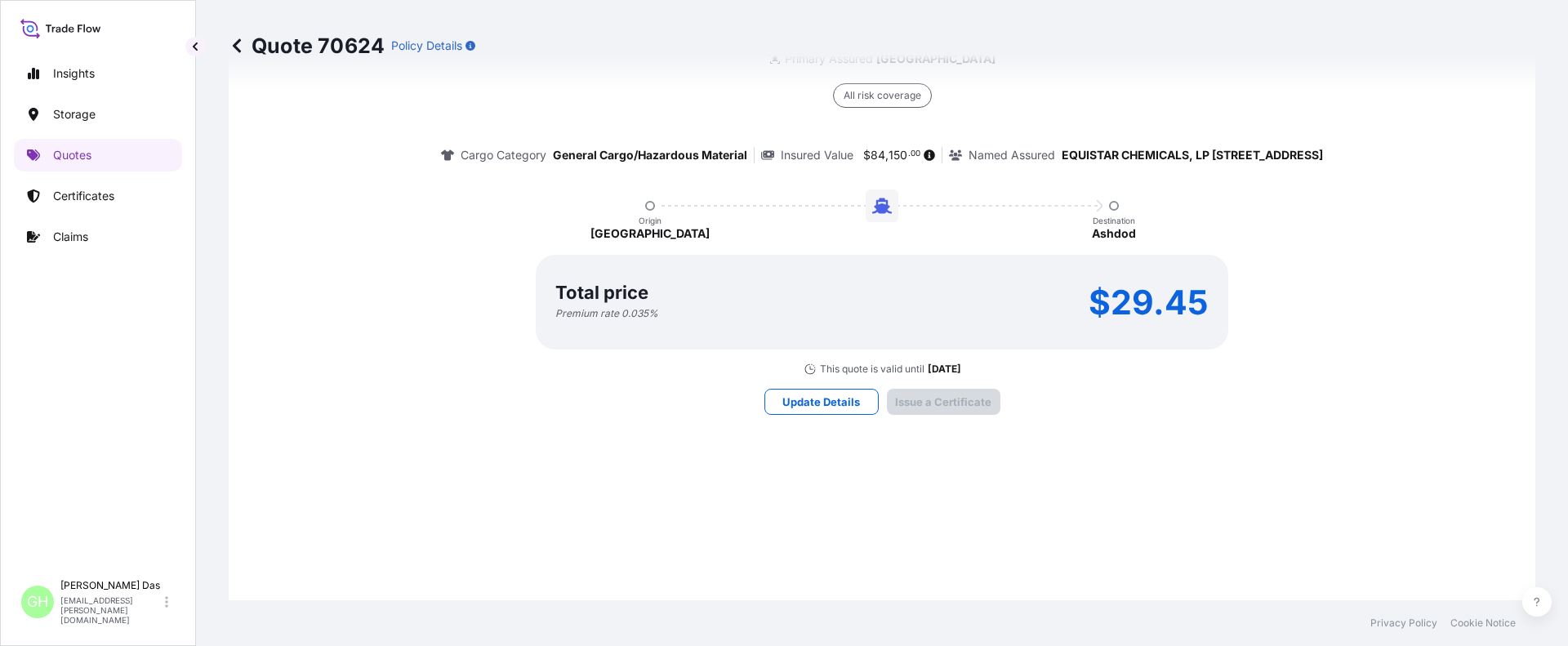
scroll to position [2456, 0]
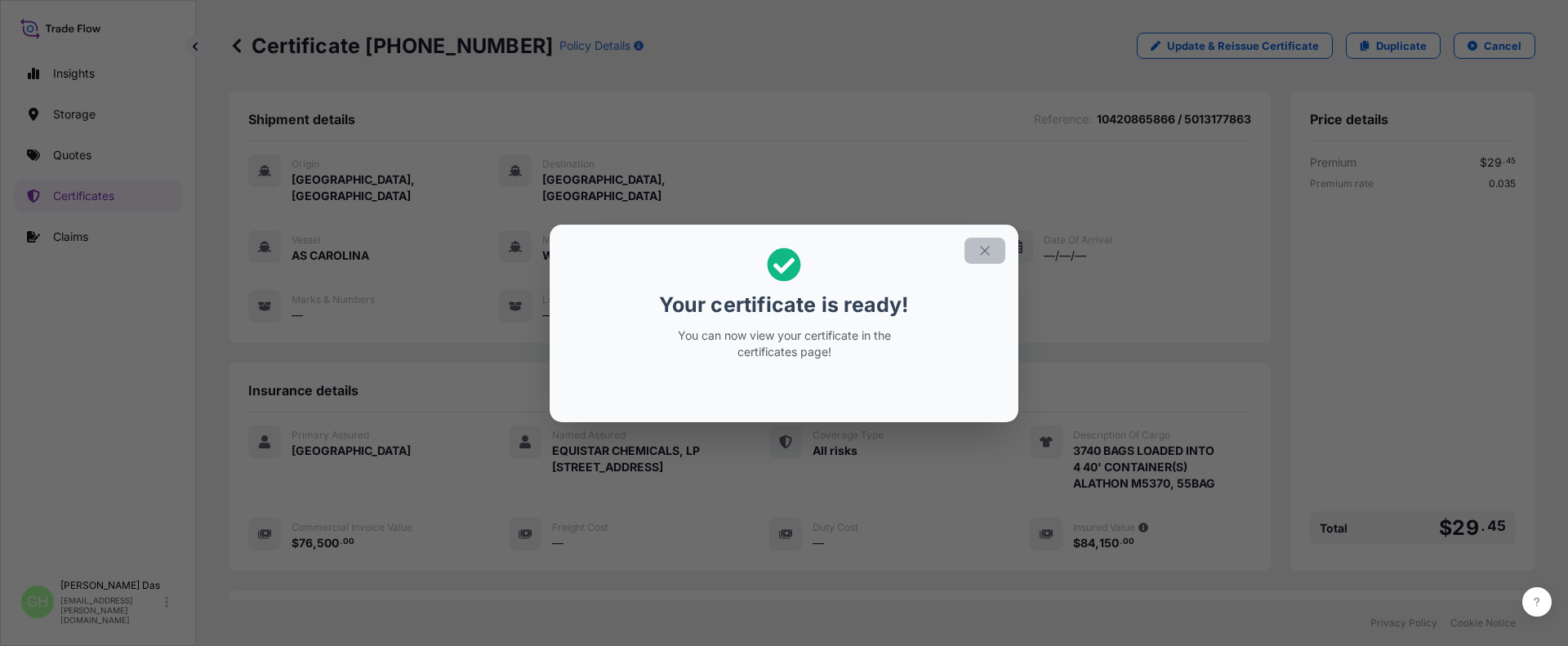
click at [991, 252] on icon "button" at bounding box center [985, 251] width 14 height 14
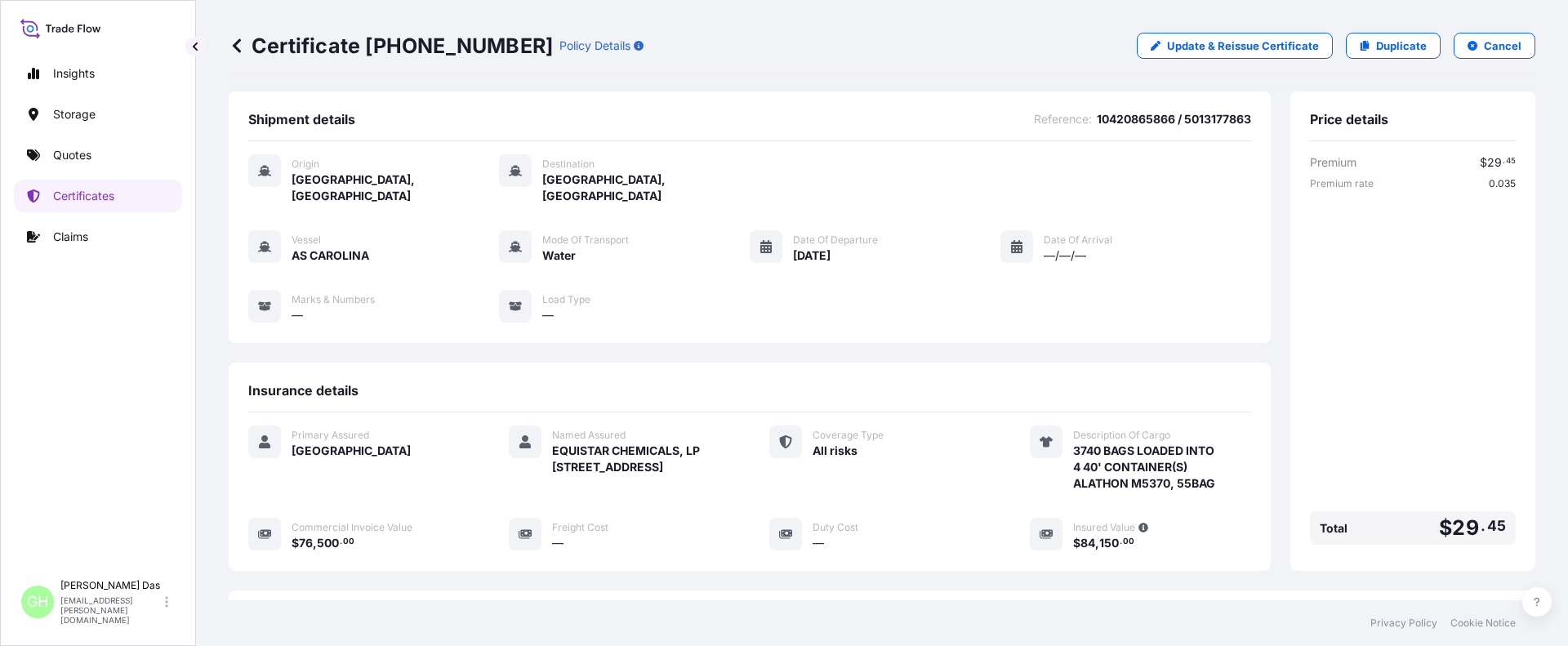
scroll to position [261, 0]
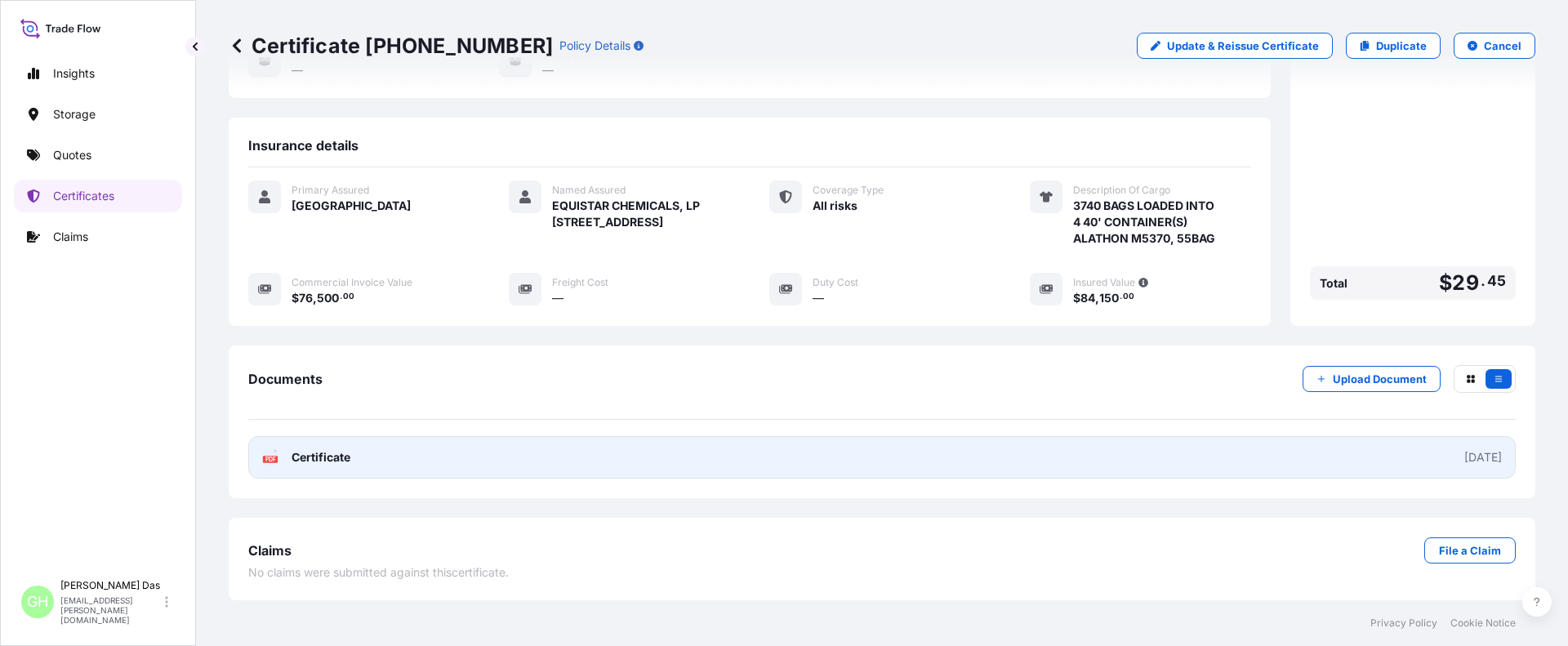
click at [1331, 469] on link "PDF Certificate [DATE]" at bounding box center [881, 458] width 1267 height 43
